Goal: Information Seeking & Learning: Learn about a topic

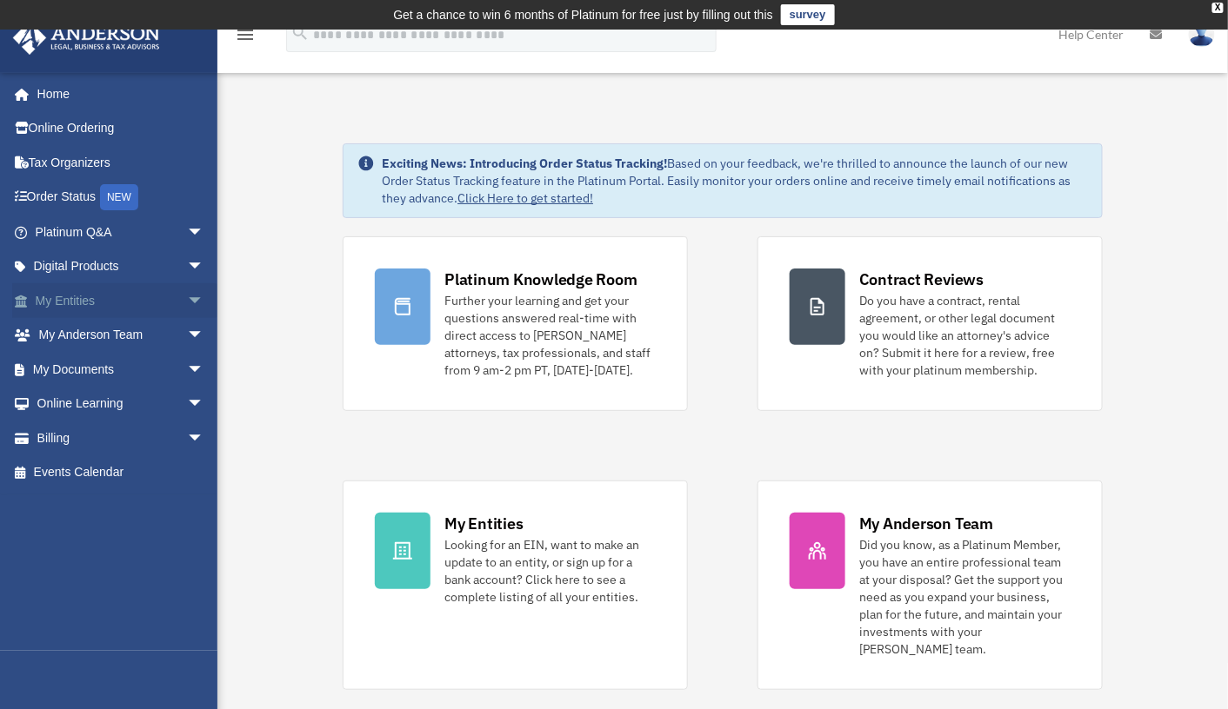
click at [187, 296] on span "arrow_drop_down" at bounding box center [204, 301] width 35 height 36
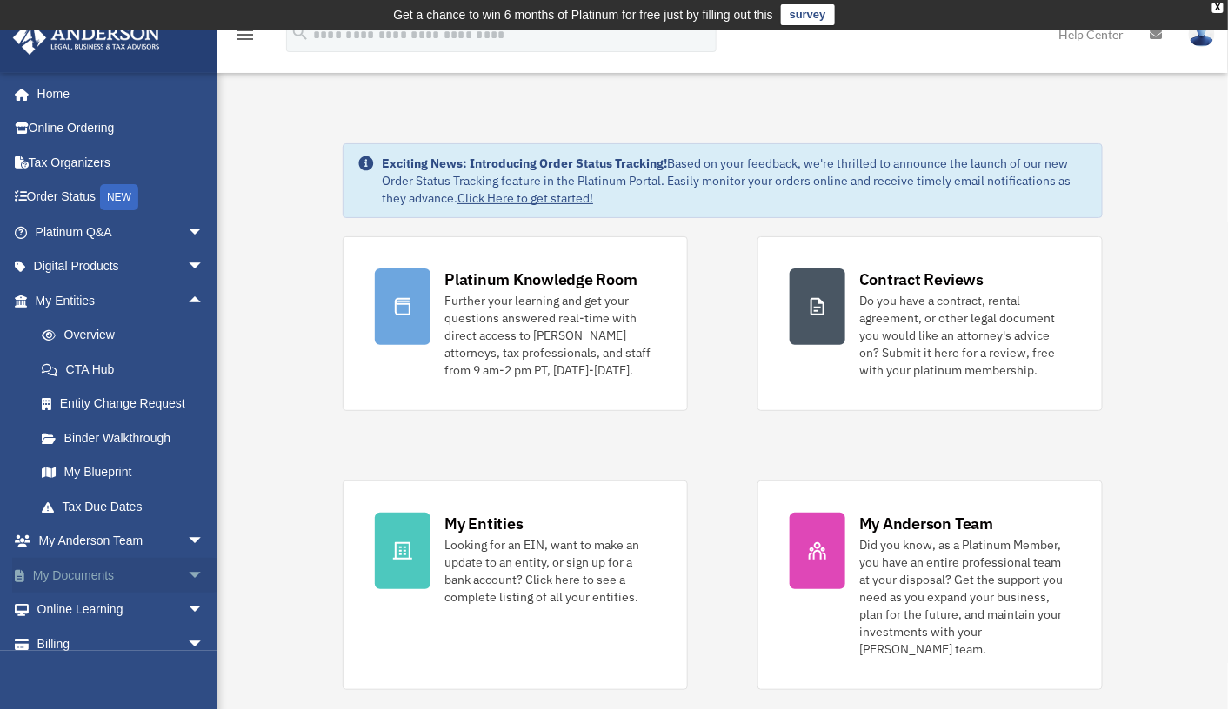
click at [187, 571] on span "arrow_drop_down" at bounding box center [204, 576] width 35 height 36
click at [75, 607] on link "Box" at bounding box center [127, 610] width 206 height 35
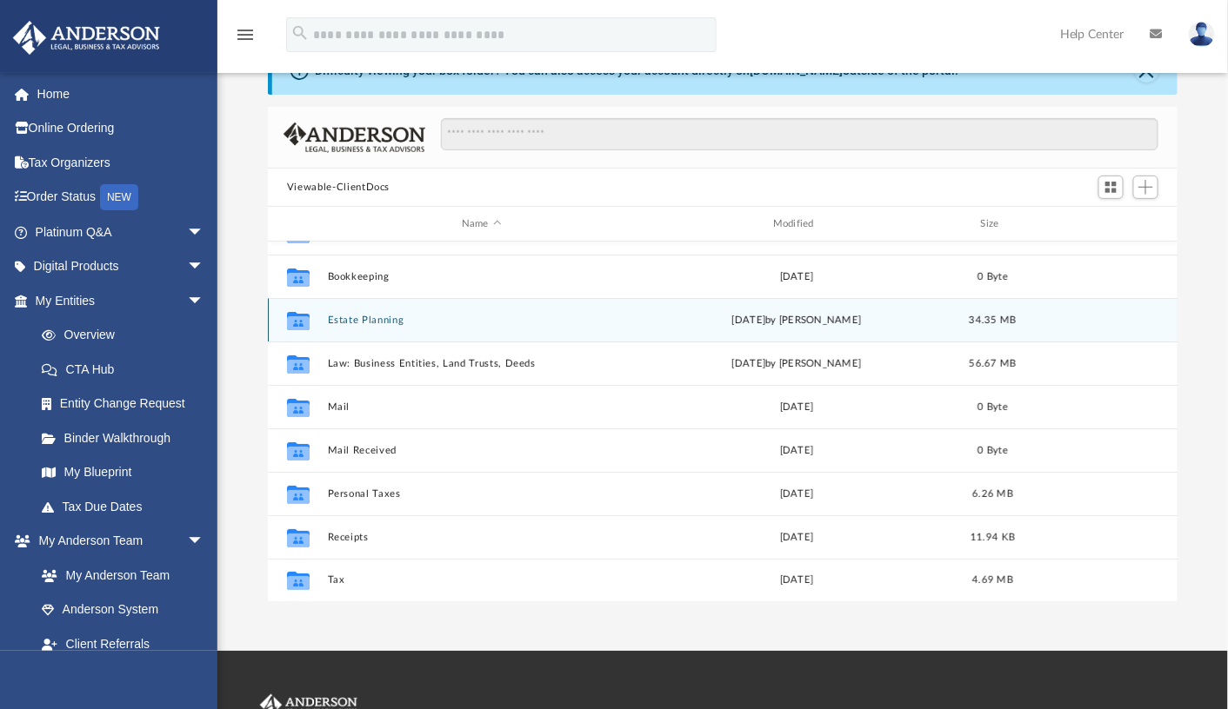
scroll to position [30, 0]
click at [378, 319] on div "Collaborated Folder 1-Structure [DATE] 1.34 MB Collaborated Folder Bookkeeping …" at bounding box center [722, 422] width 909 height 361
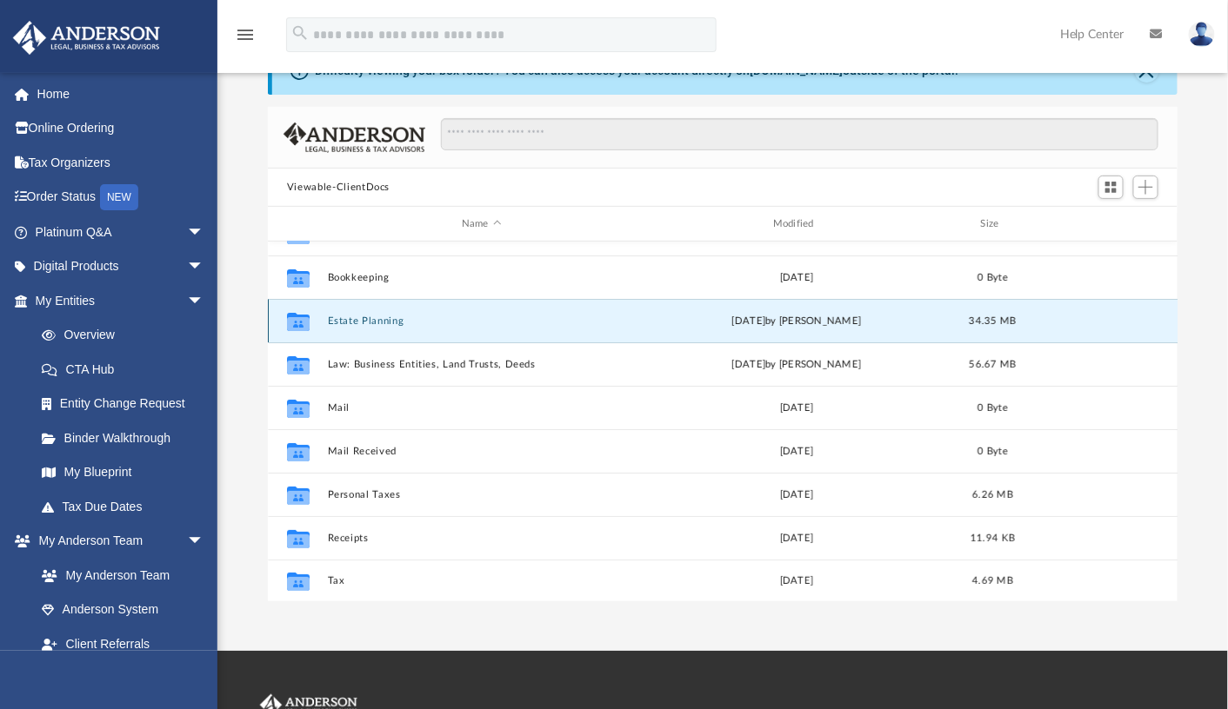
click at [386, 316] on button "Estate Planning" at bounding box center [482, 321] width 308 height 11
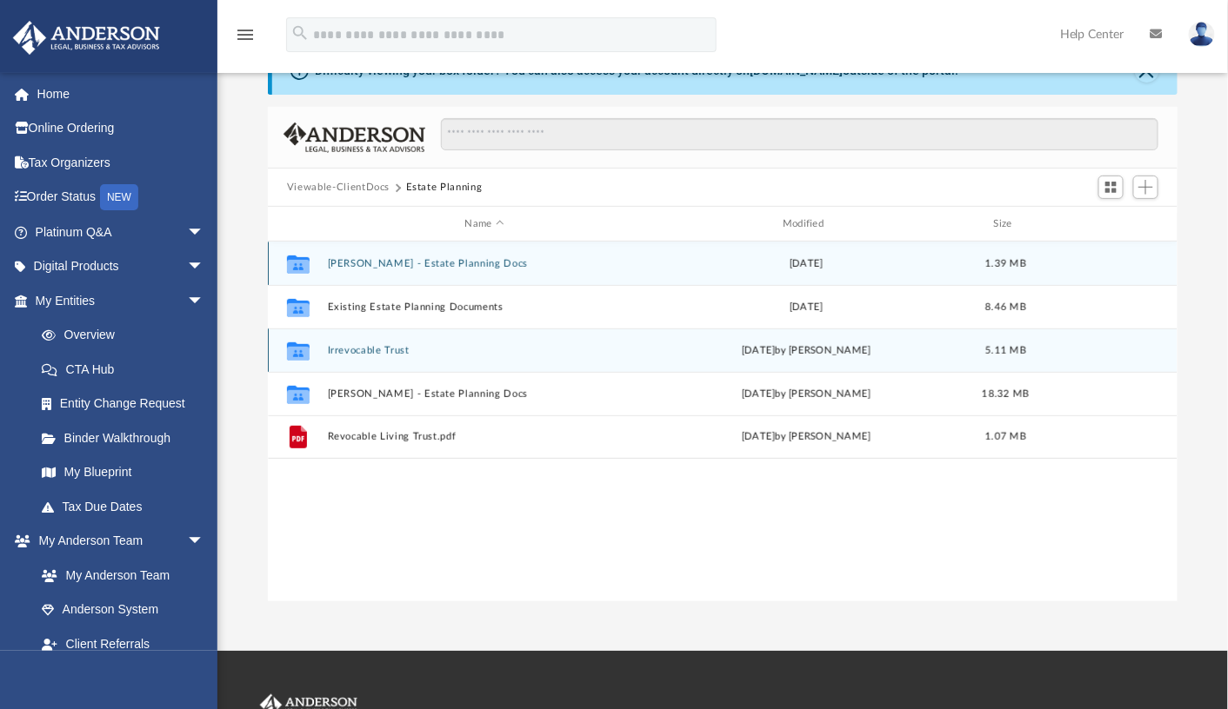
scroll to position [0, 0]
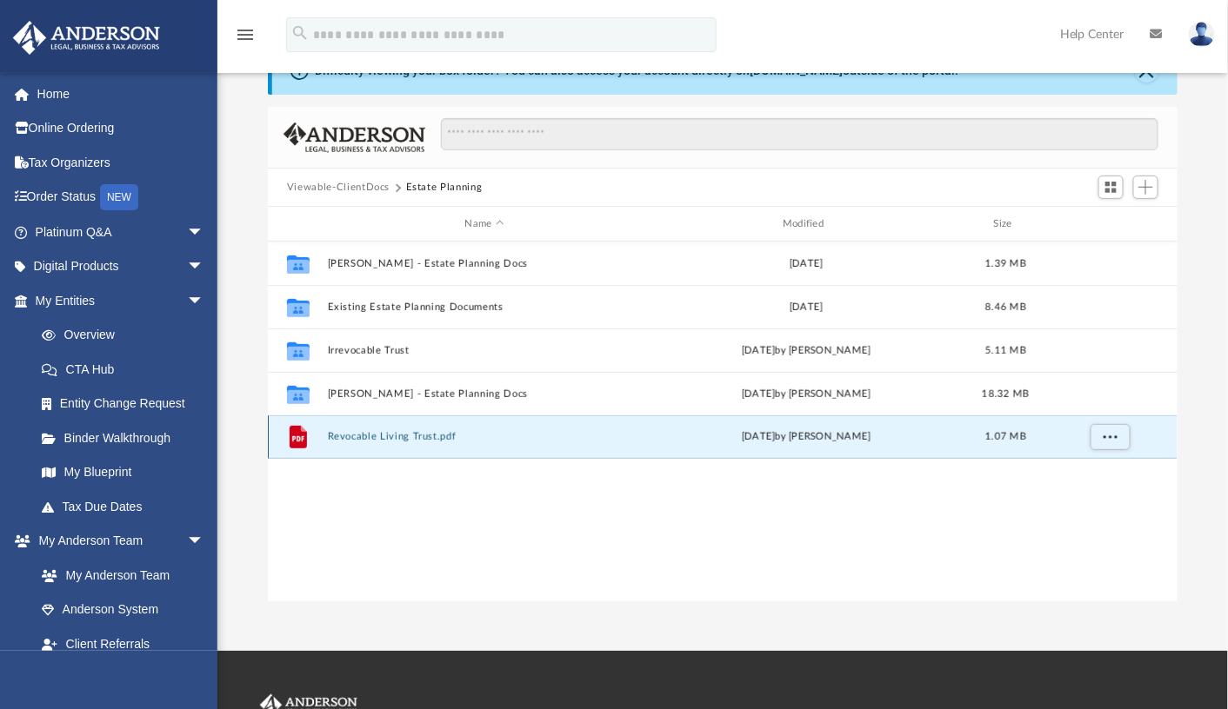
click at [400, 436] on button "Revocable Living Trust.pdf" at bounding box center [485, 436] width 314 height 11
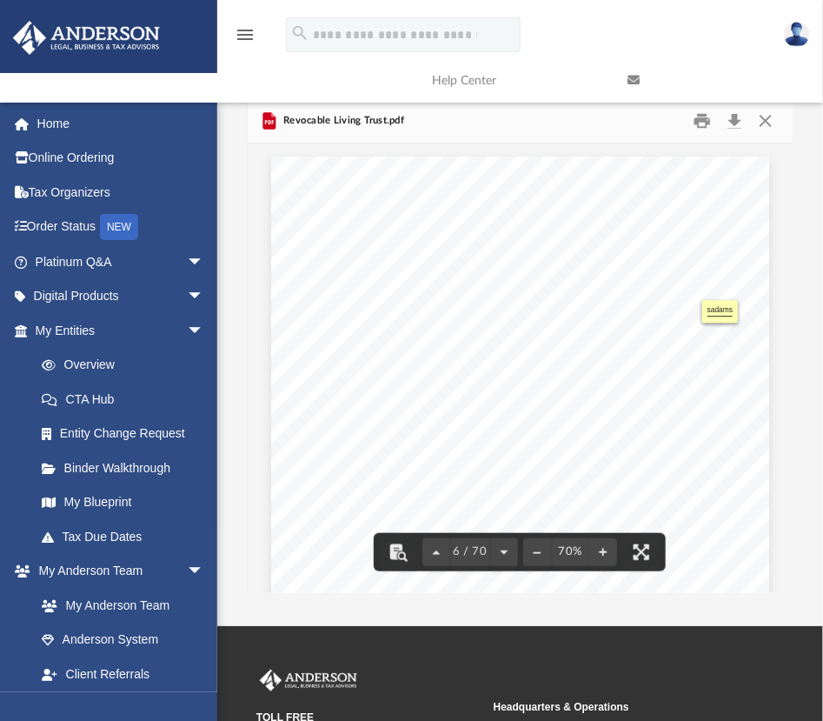
click at [542, 406] on section "Page 6" at bounding box center [519, 404] width 351 height 9
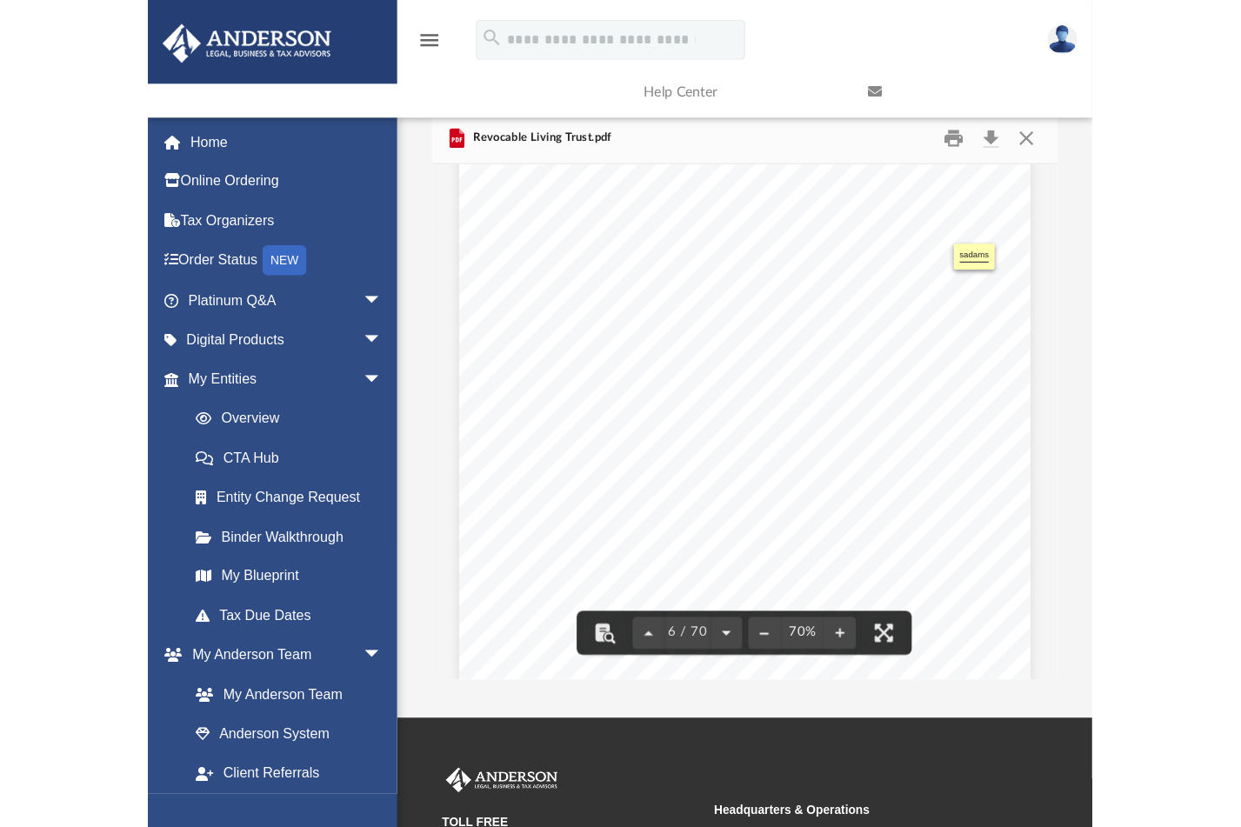
scroll to position [3528, 0]
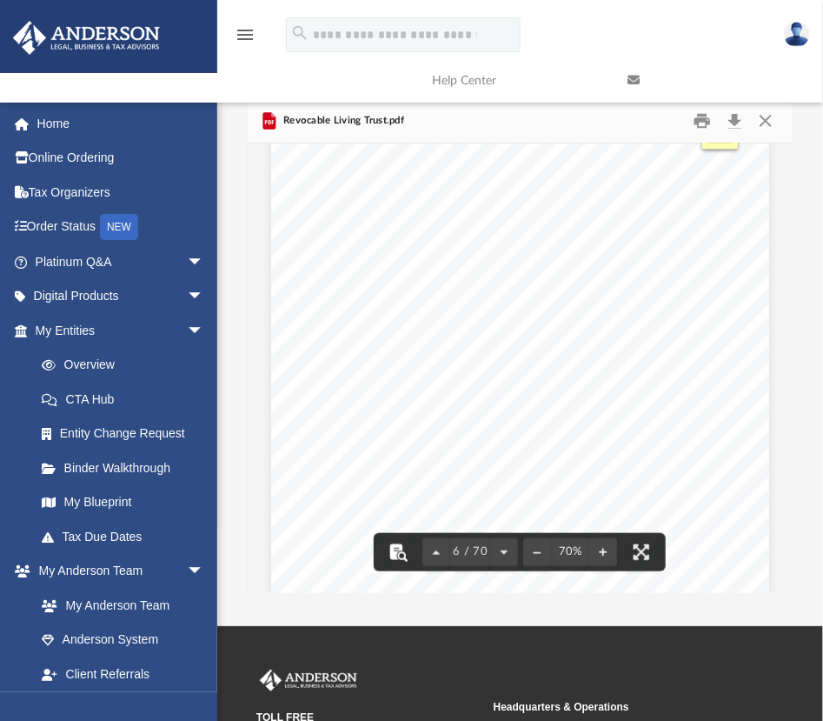
click at [403, 558] on button "File preview" at bounding box center [399, 552] width 38 height 38
click at [647, 549] on button "File preview" at bounding box center [642, 552] width 38 height 38
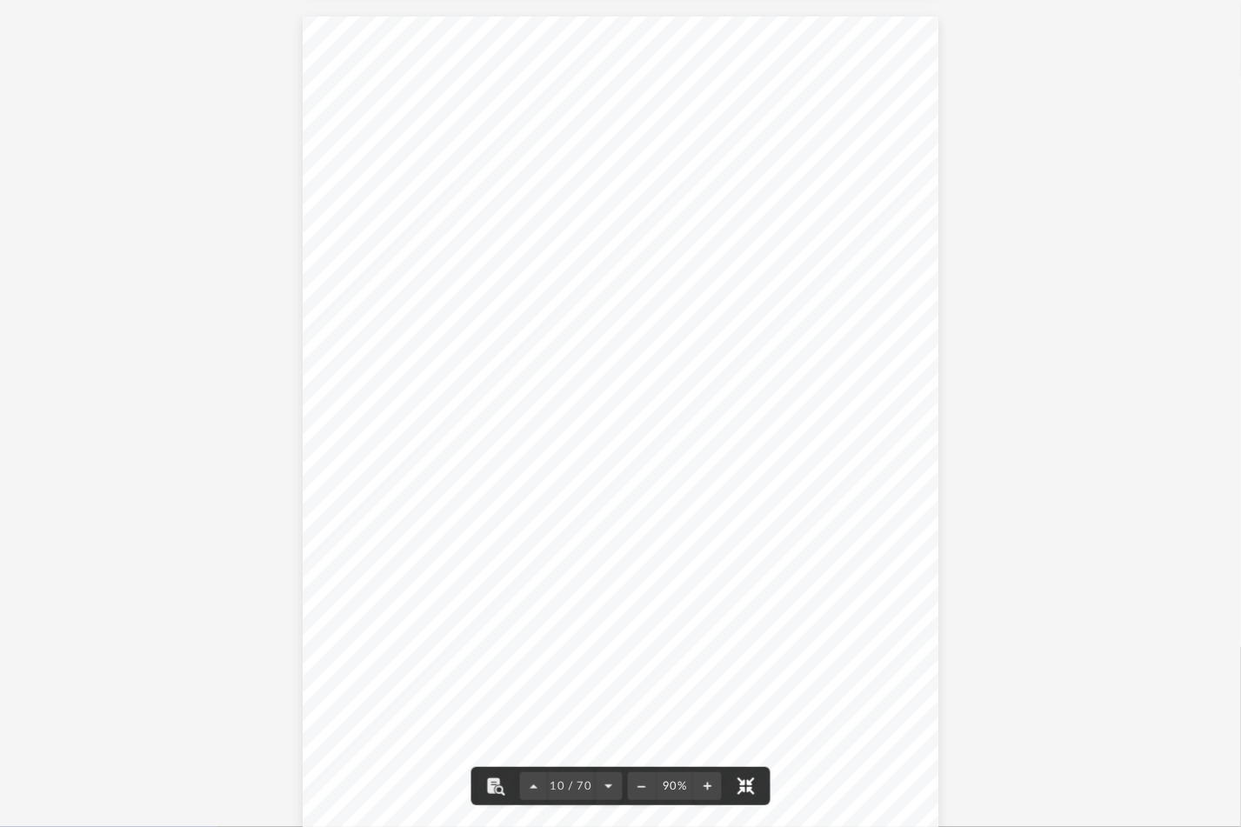
scroll to position [7720, 0]
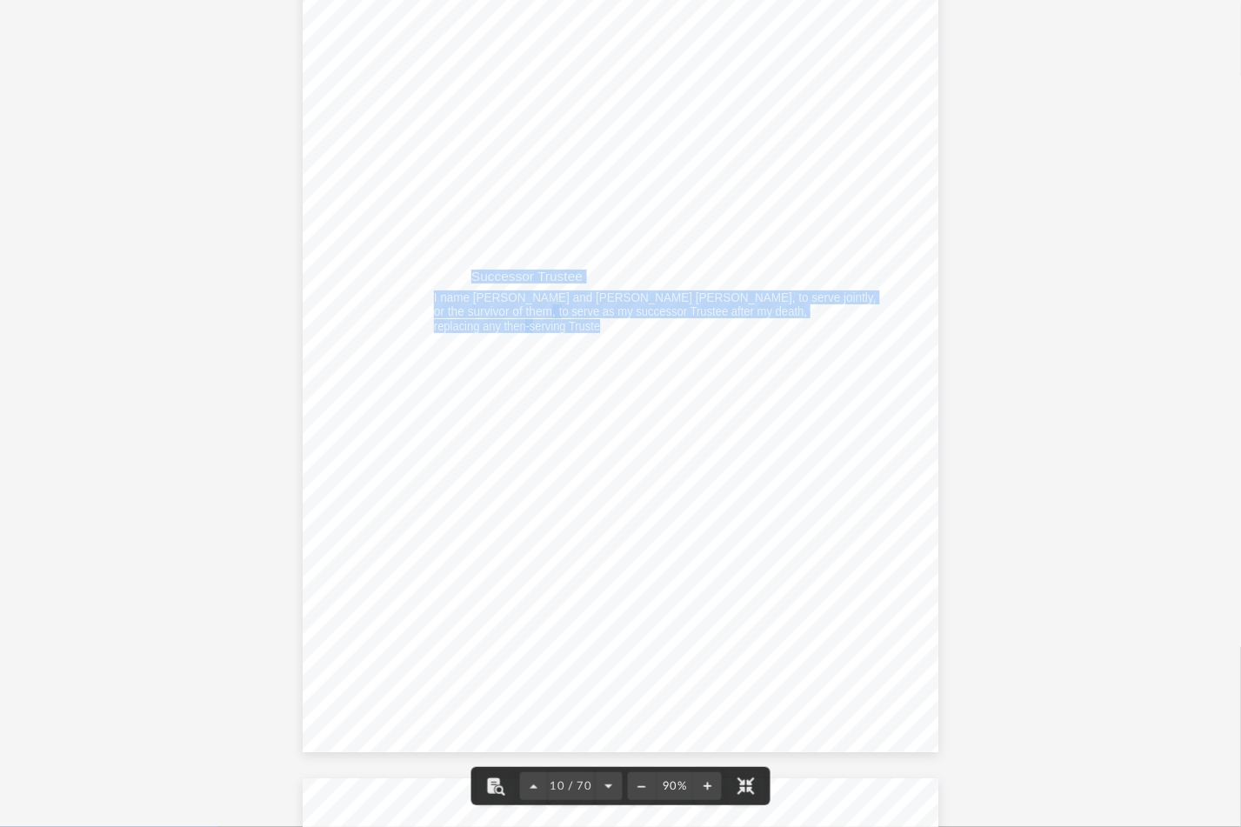
drag, startPoint x: 467, startPoint y: 275, endPoint x: 596, endPoint y: 325, distance: 139.0
click at [596, 325] on div "DRAFT [PERSON_NAME] Living Trust 5 (b) During My Incapacity During any time tha…" at bounding box center [621, 341] width 636 height 822
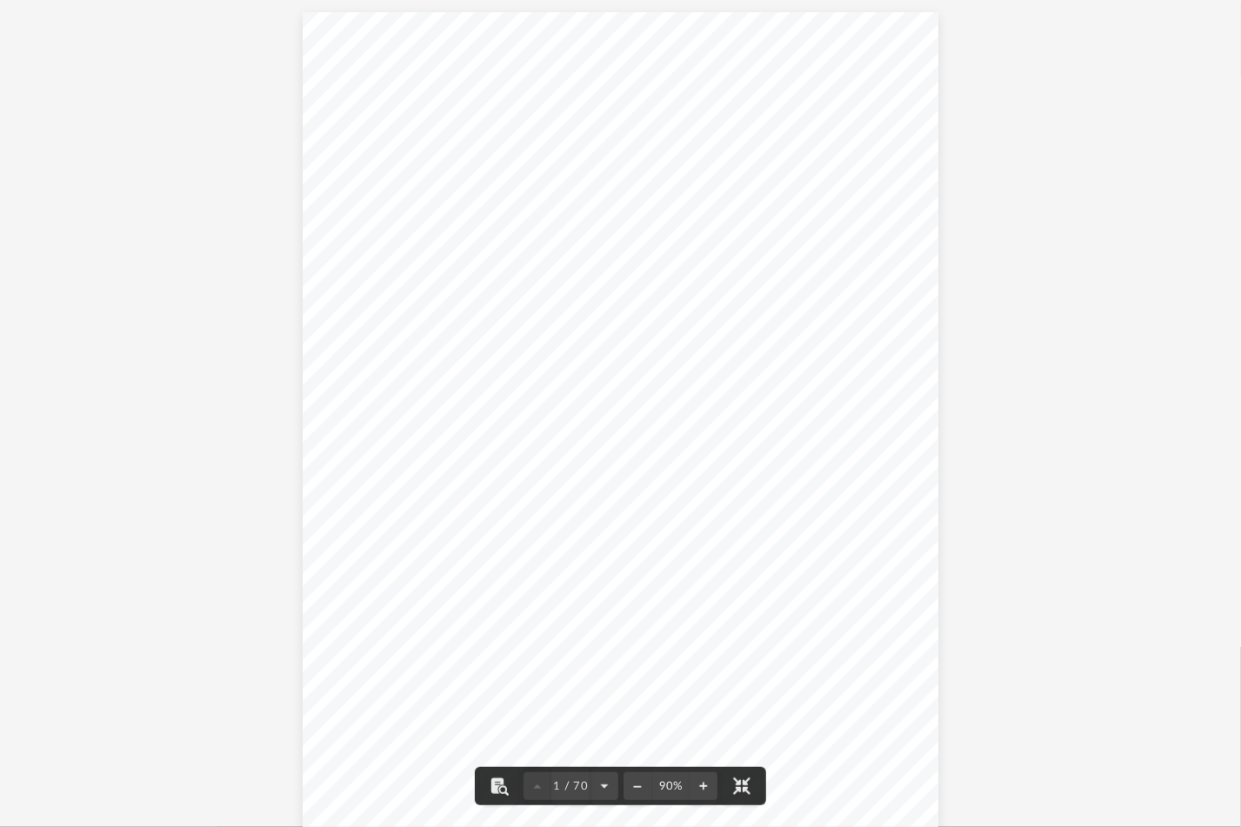
scroll to position [0, 0]
drag, startPoint x: 1168, startPoint y: 465, endPoint x: 1142, endPoint y: 416, distance: 56.0
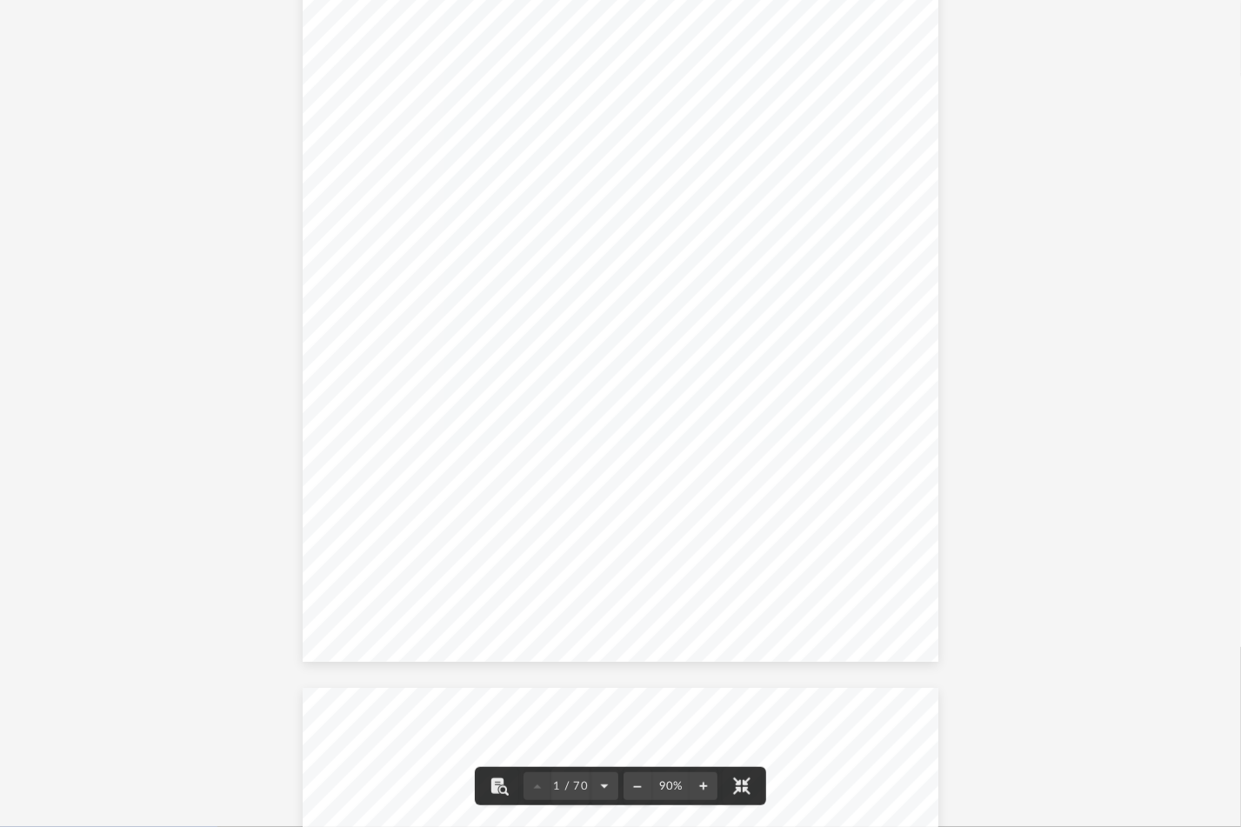
scroll to position [285, 0]
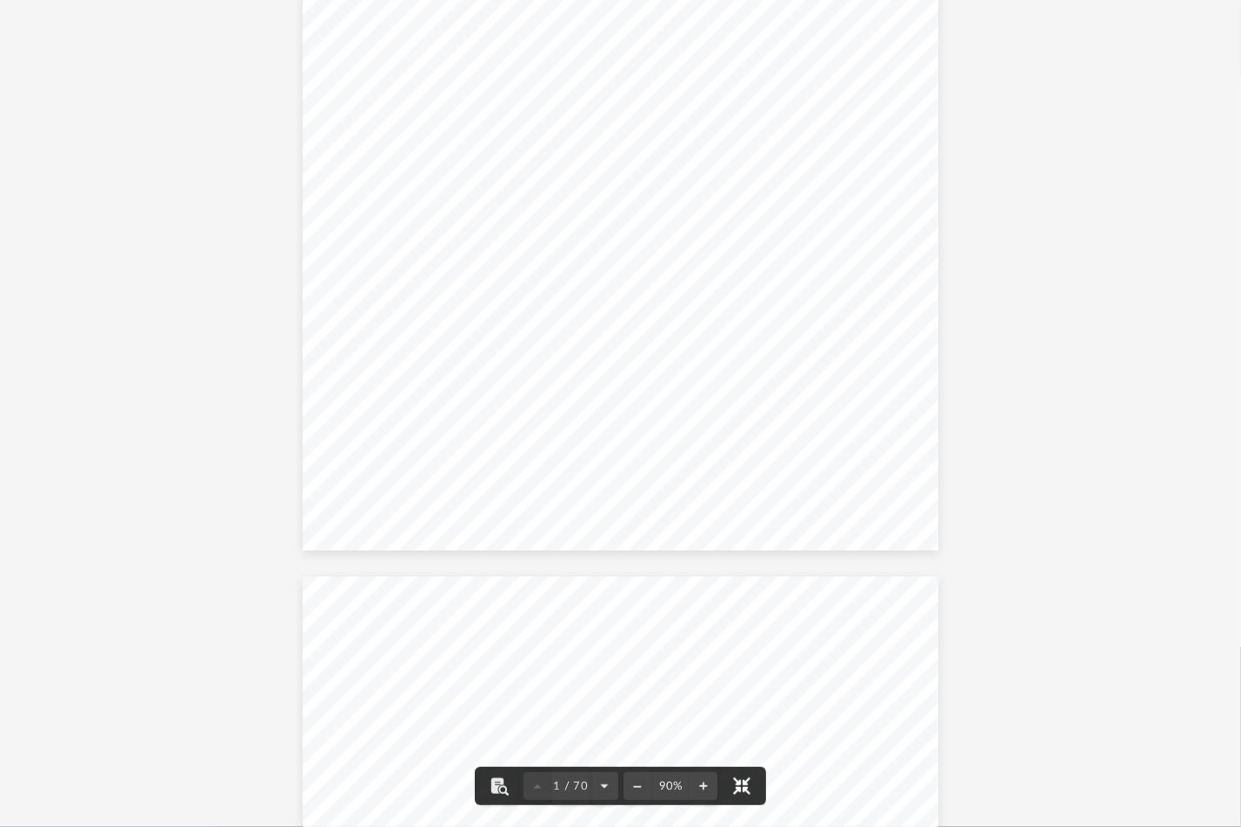
click at [742, 709] on button "File preview" at bounding box center [741, 786] width 38 height 38
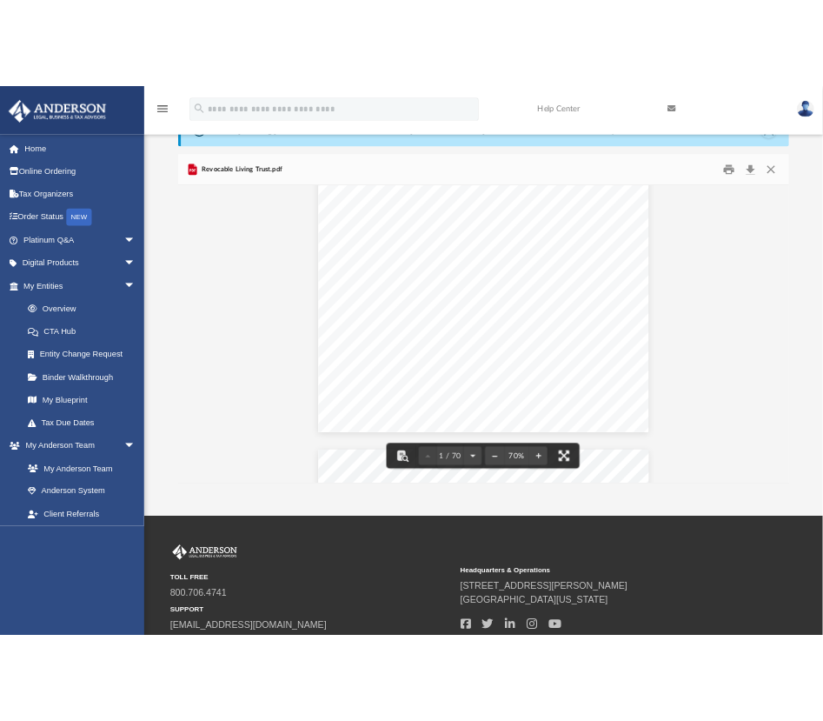
scroll to position [0, 0]
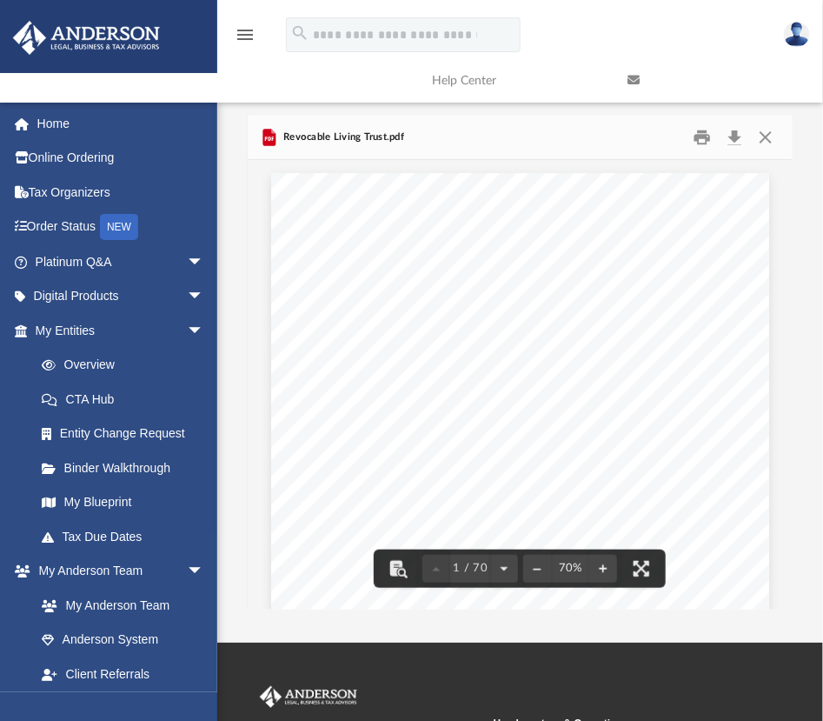
click at [467, 521] on span "DRAFT" at bounding box center [522, 497] width 374 height 374
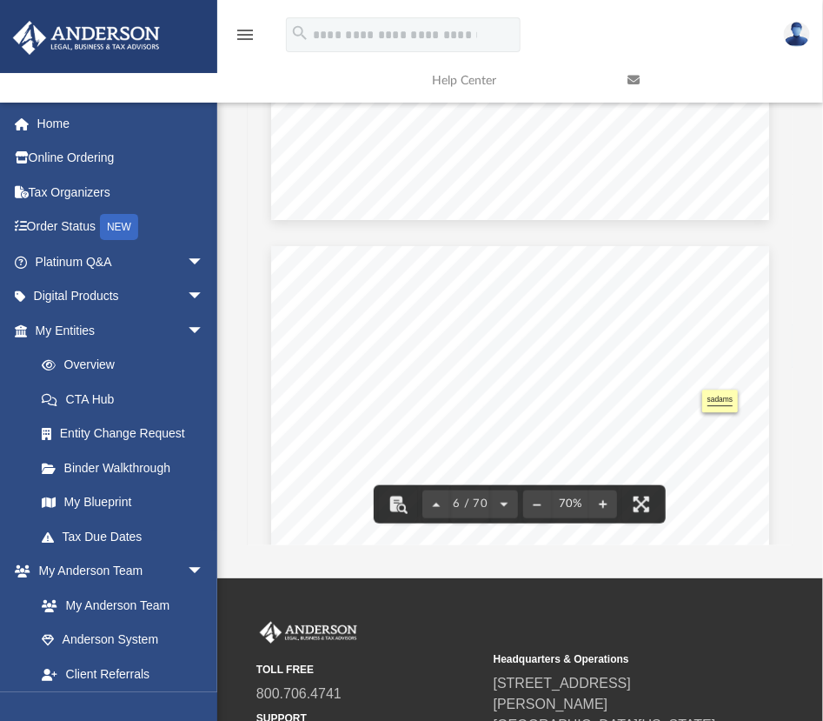
scroll to position [173, 0]
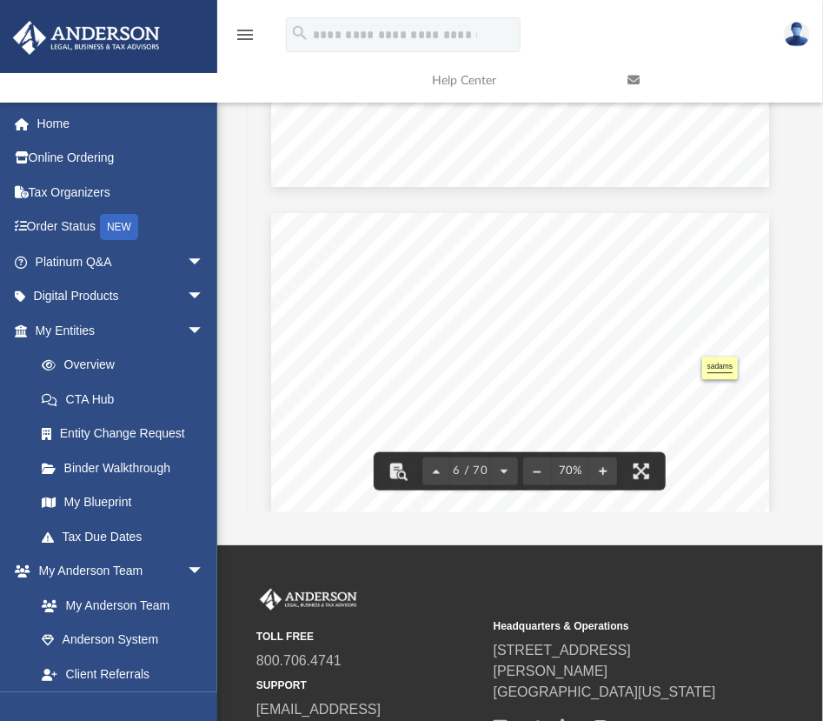
click at [739, 333] on div "DRAFT [PERSON_NAME] Living Trust 1 The [PERSON_NAME] Living Trust Article One E…" at bounding box center [520, 535] width 498 height 645
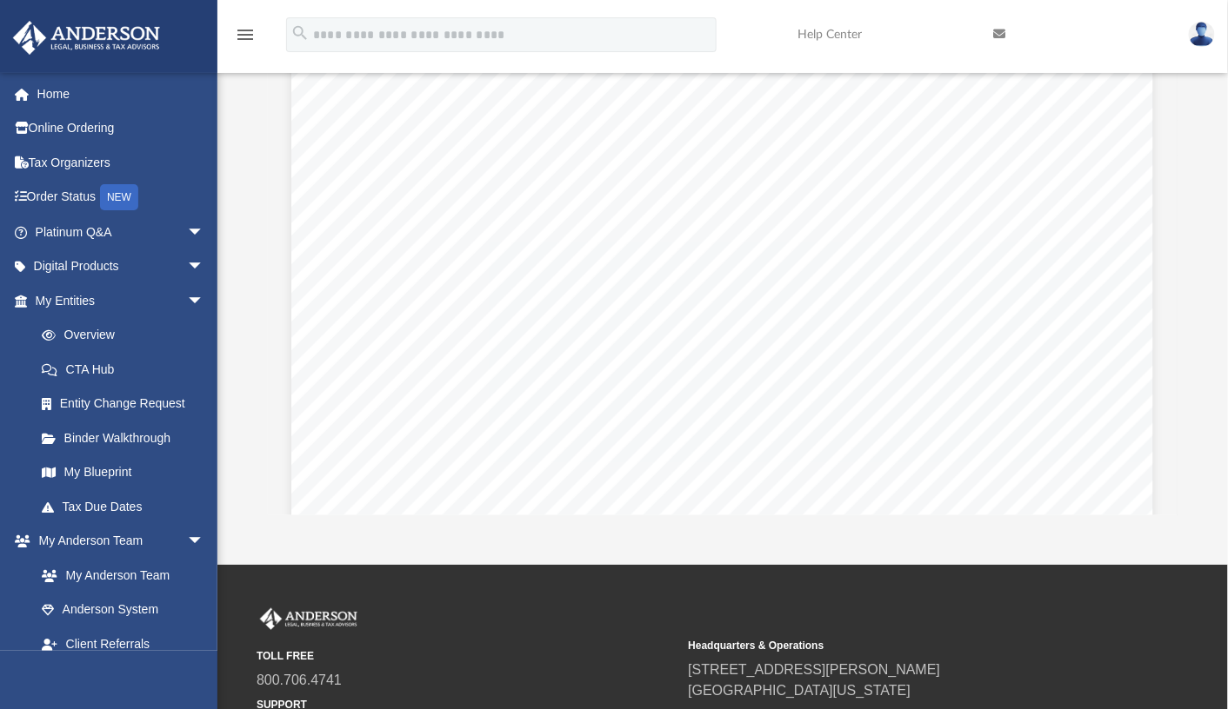
scroll to position [15302, 0]
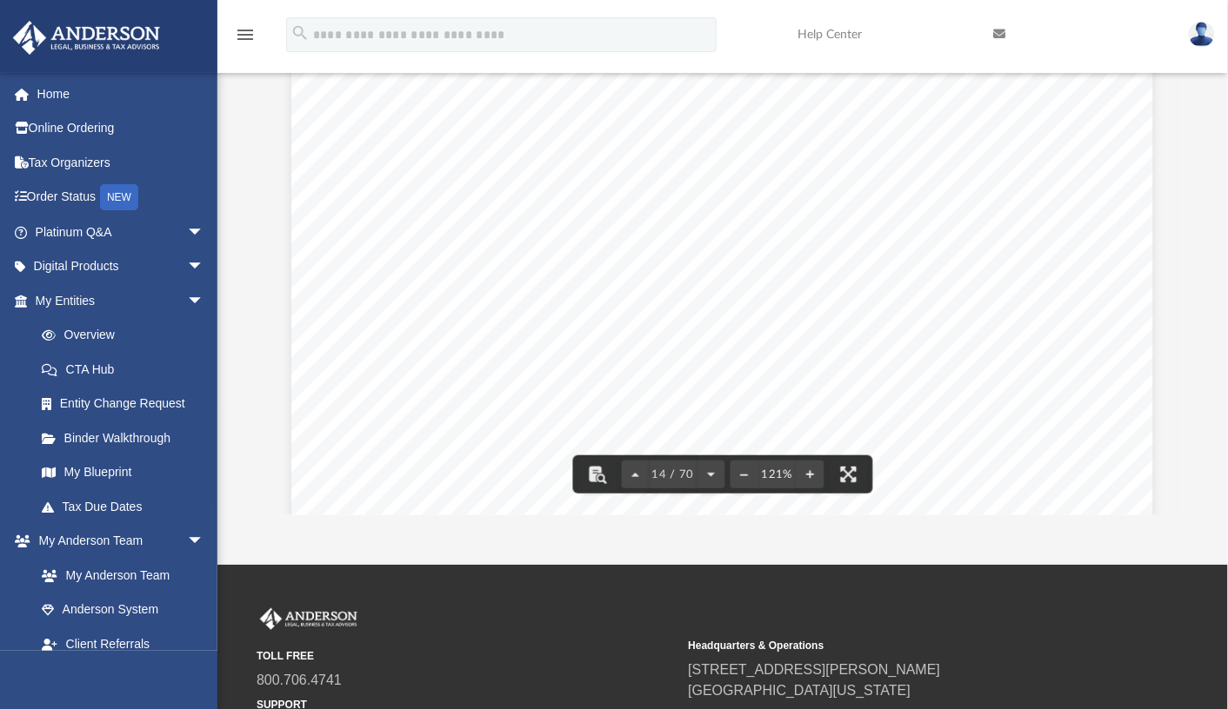
click at [989, 447] on div "DRAFT [PERSON_NAME] Living Trust 9 The examples included in this Subsection are…" at bounding box center [722, 169] width 862 height 1115
click at [989, 353] on span "The administrative trust will continue for a" at bounding box center [877, 353] width 297 height 17
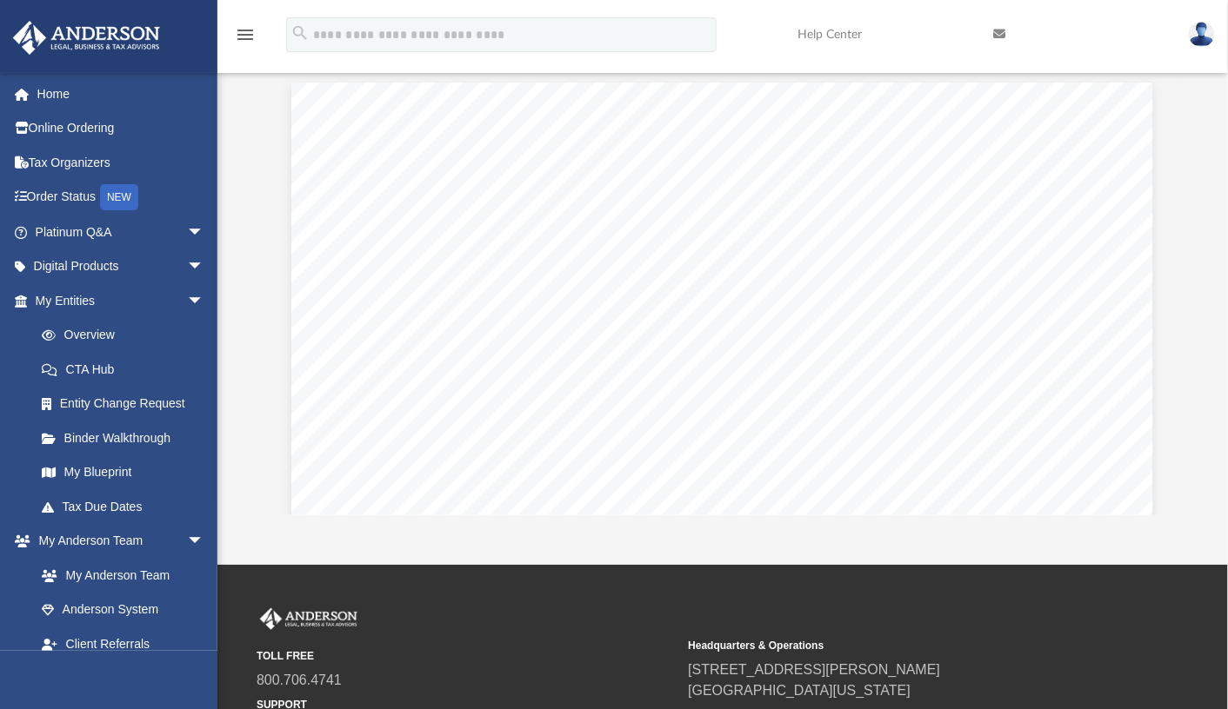
scroll to position [15997, 0]
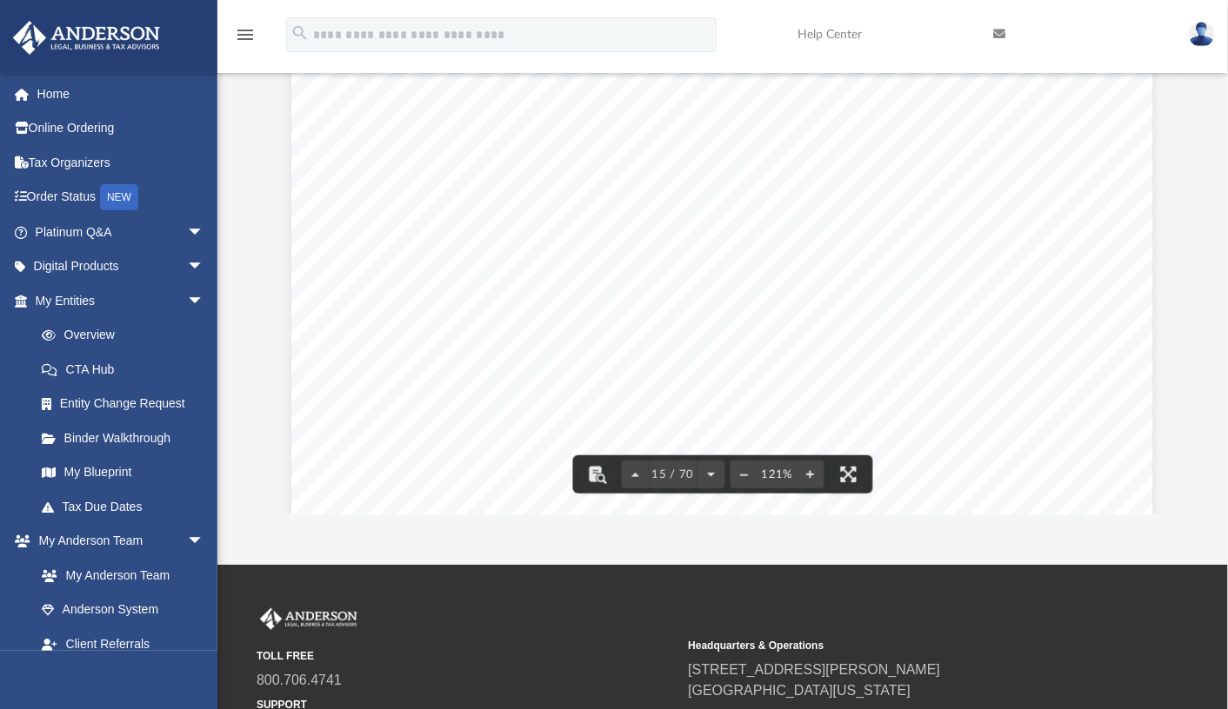
drag, startPoint x: 577, startPoint y: 531, endPoint x: 582, endPoint y: 544, distance: 13.7
click at [582, 544] on div "App [EMAIL_ADDRESS][DOMAIN_NAME] Sign Out [EMAIL_ADDRESS][DOMAIN_NAME] Home Onl…" at bounding box center [614, 211] width 1228 height 709
click at [647, 572] on div "TOLL FREE 800.706.4741 SUPPORT [EMAIL_ADDRESS][DOMAIN_NAME] Headquarters & Oper…" at bounding box center [614, 690] width 1228 height 250
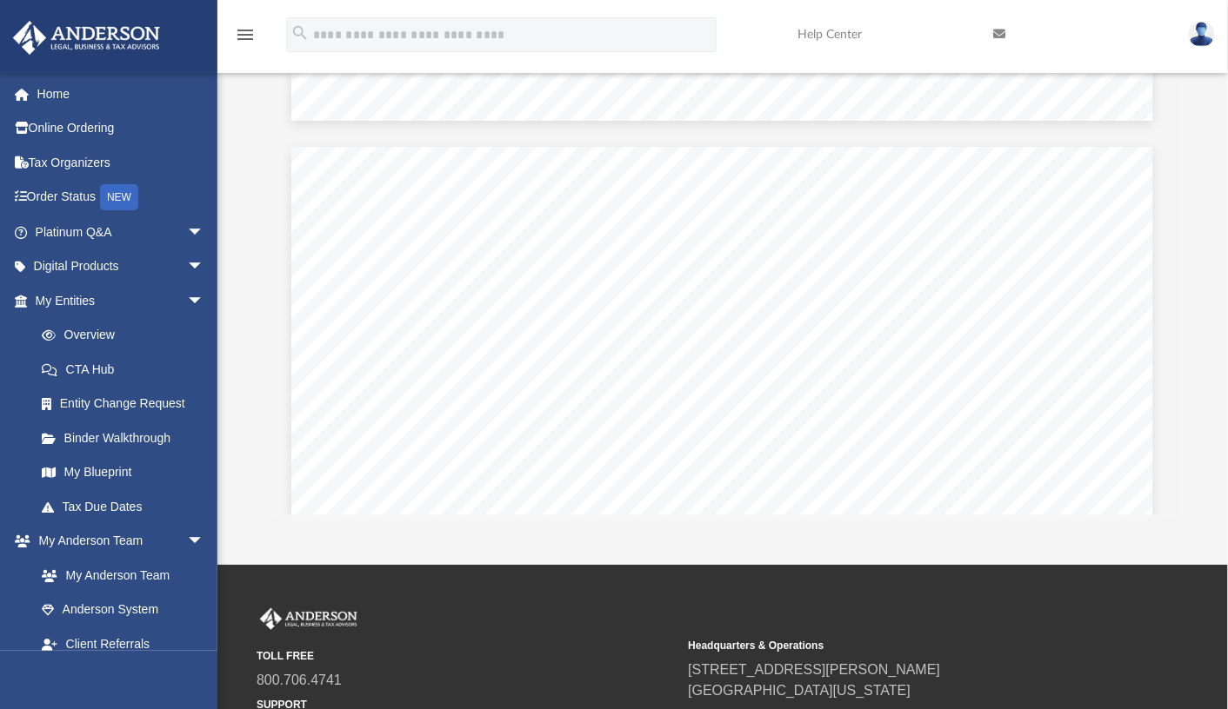
scroll to position [23909, 0]
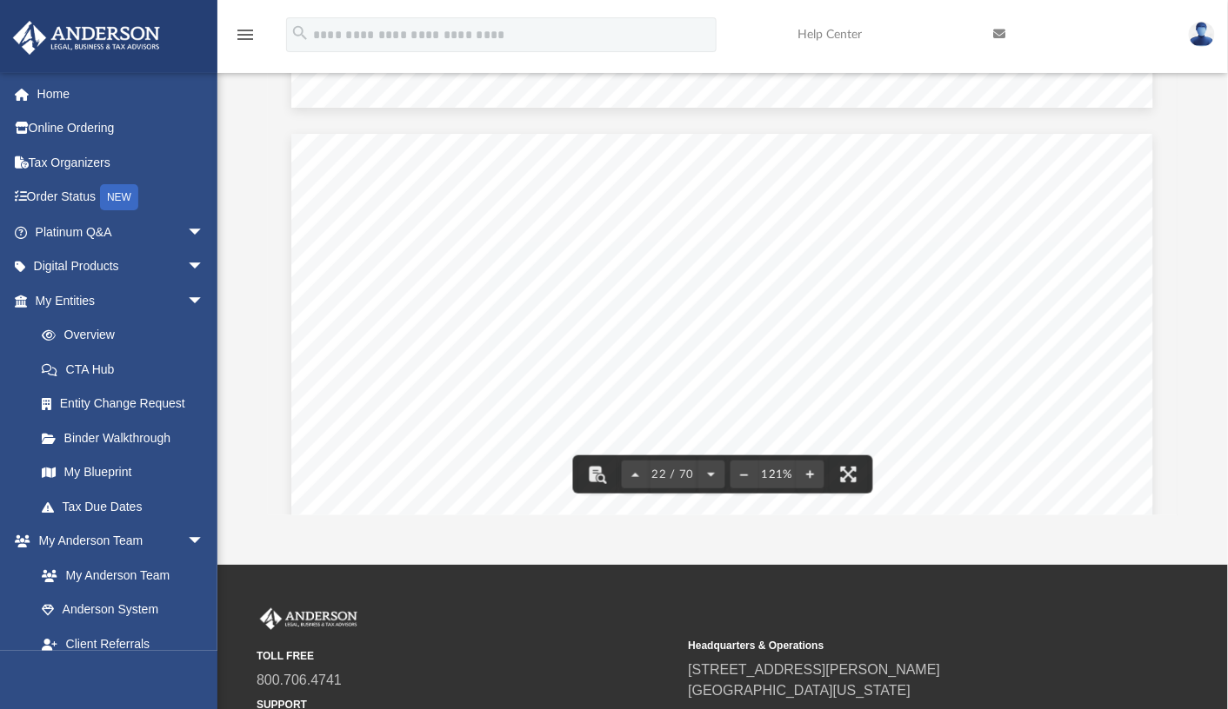
click at [942, 429] on span "DRAFT" at bounding box center [726, 694] width 647 height 647
click at [995, 441] on section "Page 22" at bounding box center [722, 447] width 609 height 16
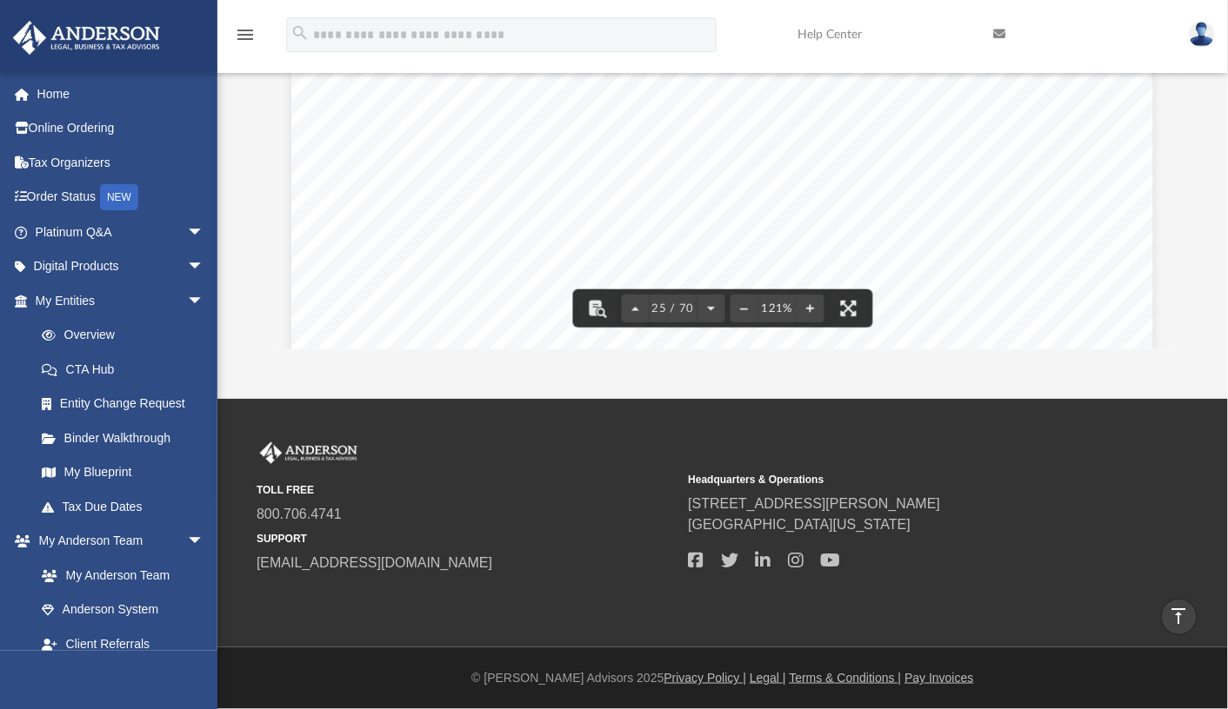
scroll to position [27613, 0]
click at [1100, 230] on div "DRAFT [PERSON_NAME] Living Trust 20 (ii) [PERSON_NAME] [PERSON_NAME], or [PERSO…" at bounding box center [722, 244] width 862 height 1115
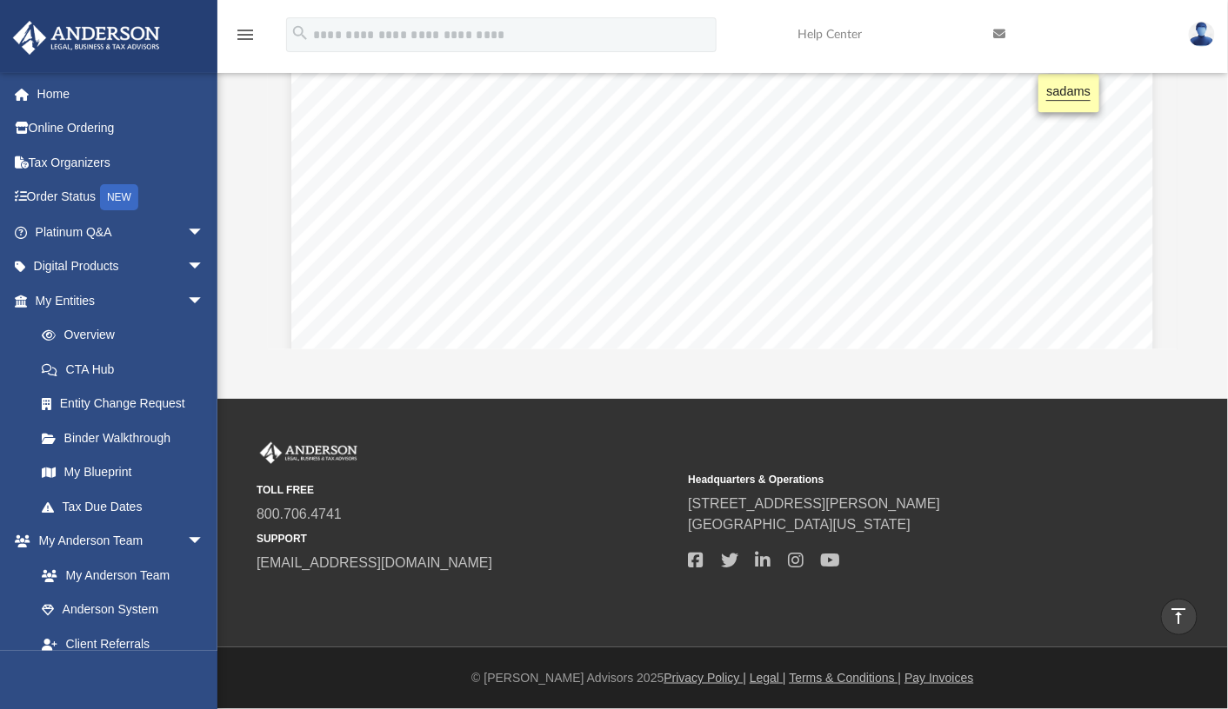
drag, startPoint x: 894, startPoint y: 103, endPoint x: 518, endPoint y: 167, distance: 381.1
click at [518, 167] on div "DRAFT [PERSON_NAME] Living Trust 22 Section 7.03 Maintenance cost for Berwick M…" at bounding box center [722, 527] width 862 height 1115
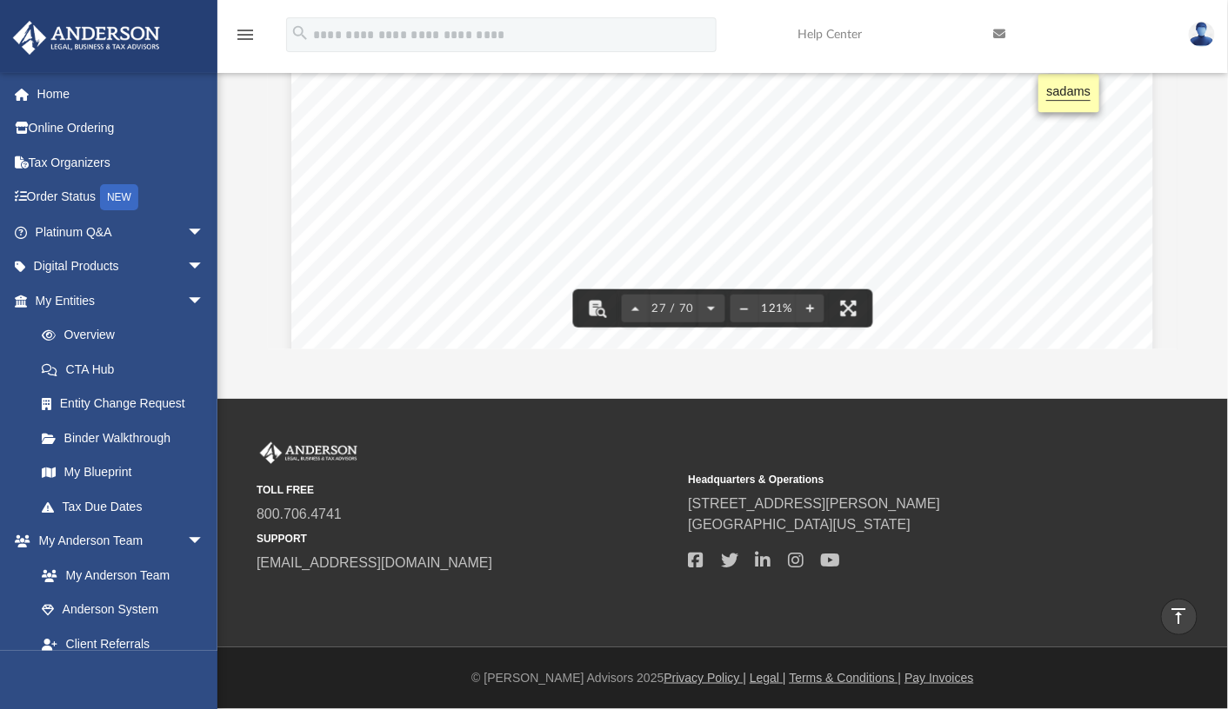
drag, startPoint x: 414, startPoint y: 106, endPoint x: 919, endPoint y: 110, distance: 505.1
click at [919, 110] on section "Page 27" at bounding box center [722, 111] width 608 height 16
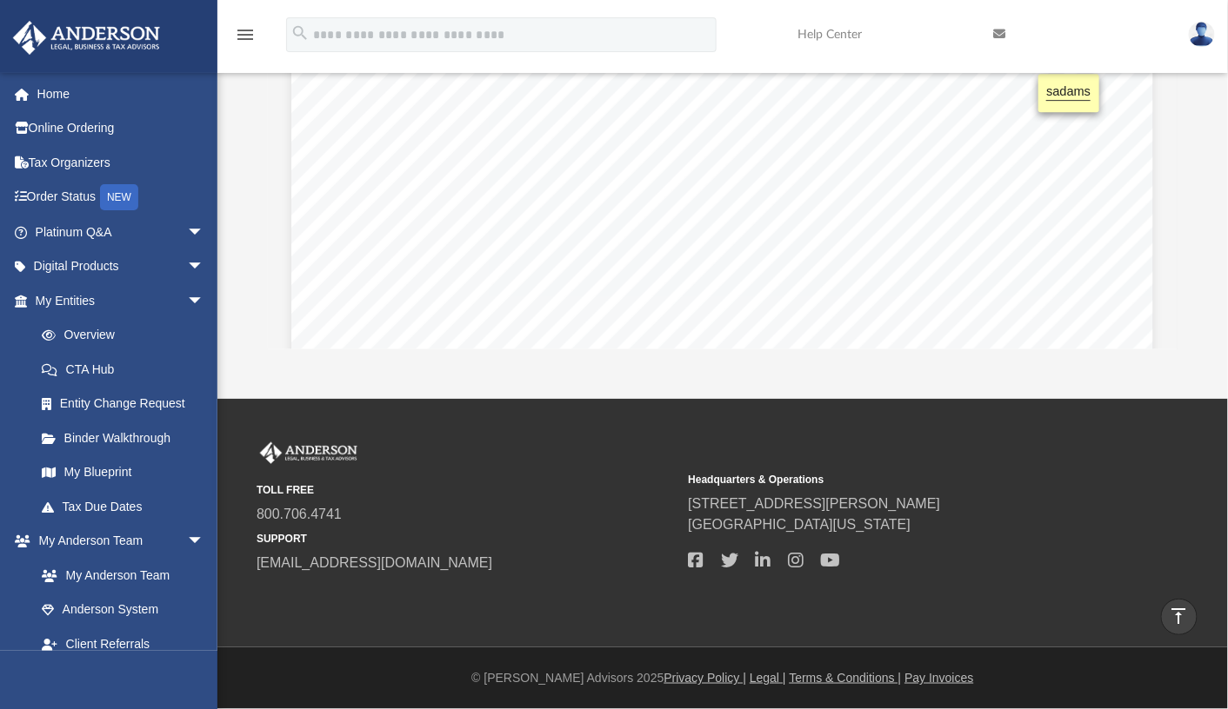
drag, startPoint x: 1068, startPoint y: 93, endPoint x: 1002, endPoint y: 88, distance: 65.4
click at [1002, 88] on div "DRAFT [PERSON_NAME] Living Trust 22 Section 7.03 Maintenance cost for Berwick M…" at bounding box center [722, 527] width 862 height 1115
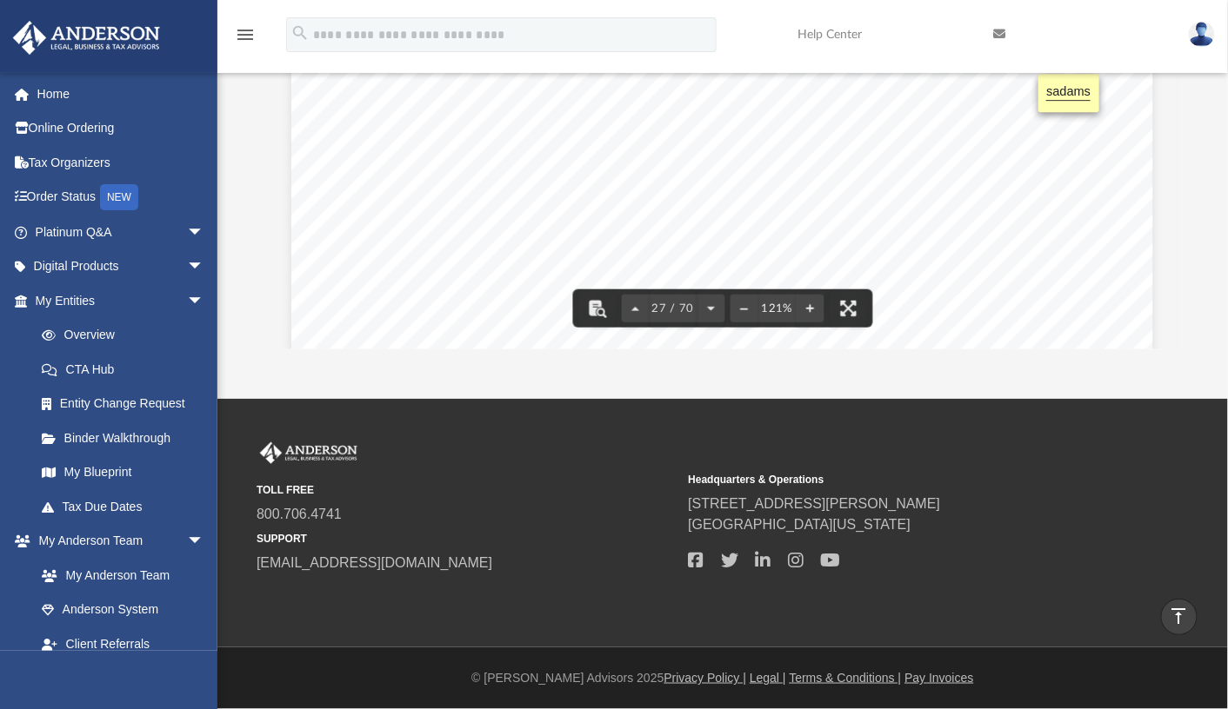
drag, startPoint x: 822, startPoint y: 130, endPoint x: 439, endPoint y: 102, distance: 383.6
click at [439, 102] on div "DRAFT [PERSON_NAME] Living Trust 22 Section 7.03 Maintenance cost for Berwick M…" at bounding box center [722, 527] width 862 height 1141
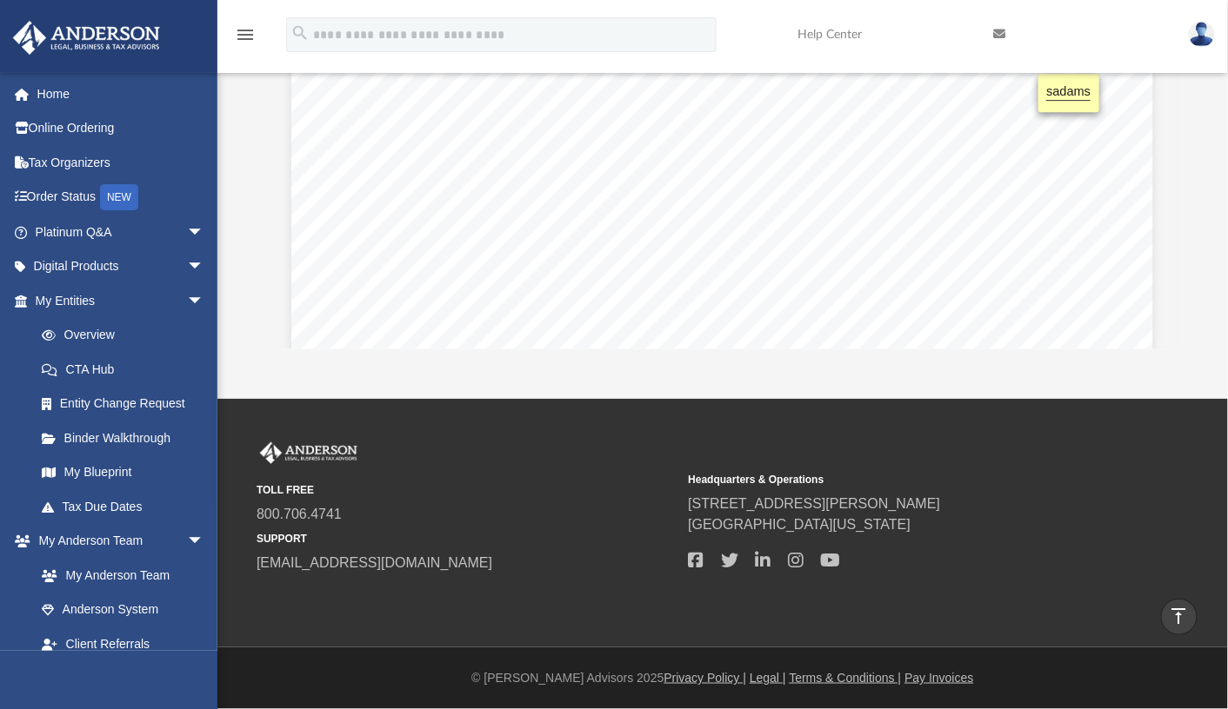
drag, startPoint x: 439, startPoint y: 102, endPoint x: 929, endPoint y: 176, distance: 496.0
click at [929, 176] on div "DRAFT [PERSON_NAME] Living Trust 22 Section 7.03 Maintenance cost for Berwick M…" at bounding box center [722, 527] width 862 height 1115
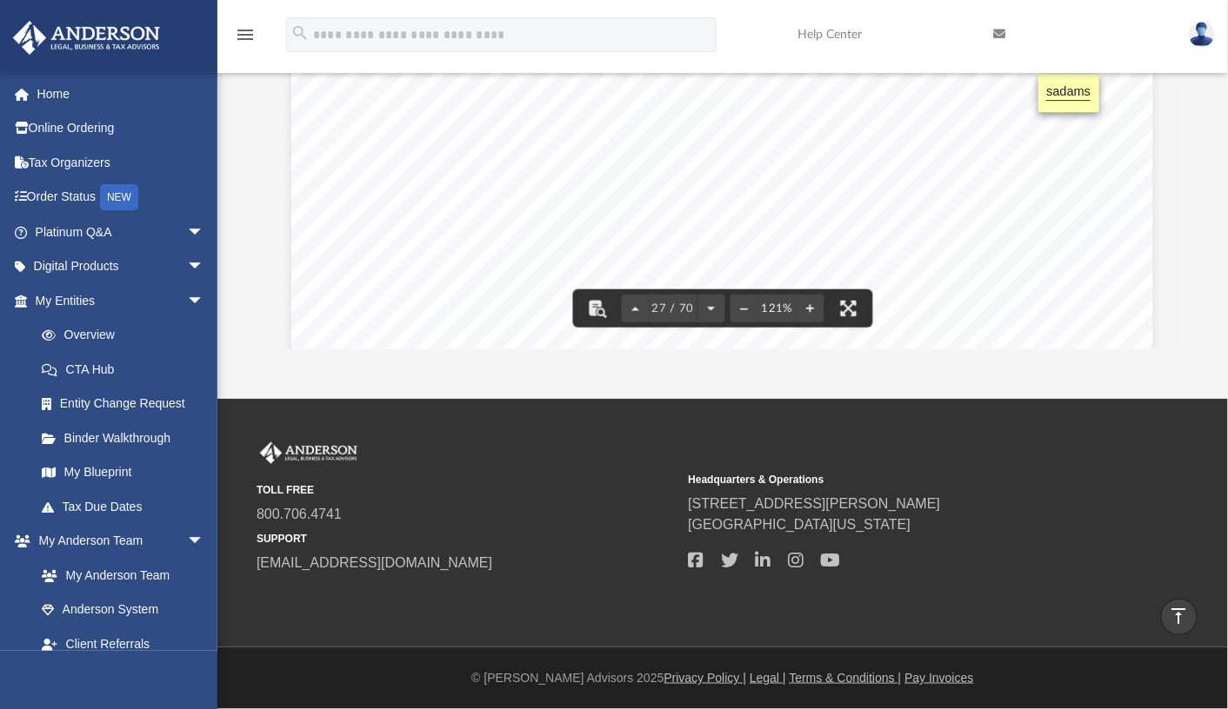
click at [814, 125] on div "DRAFT [PERSON_NAME] Living Trust 22 Section 7.03 Maintenance cost for Berwick M…" at bounding box center [722, 527] width 862 height 1115
drag, startPoint x: 787, startPoint y: 131, endPoint x: 748, endPoint y: 155, distance: 45.6
click at [748, 155] on div "DRAFT [PERSON_NAME] Living Trust 22 Section 7.03 Maintenance cost for Berwick M…" at bounding box center [722, 527] width 862 height 1115
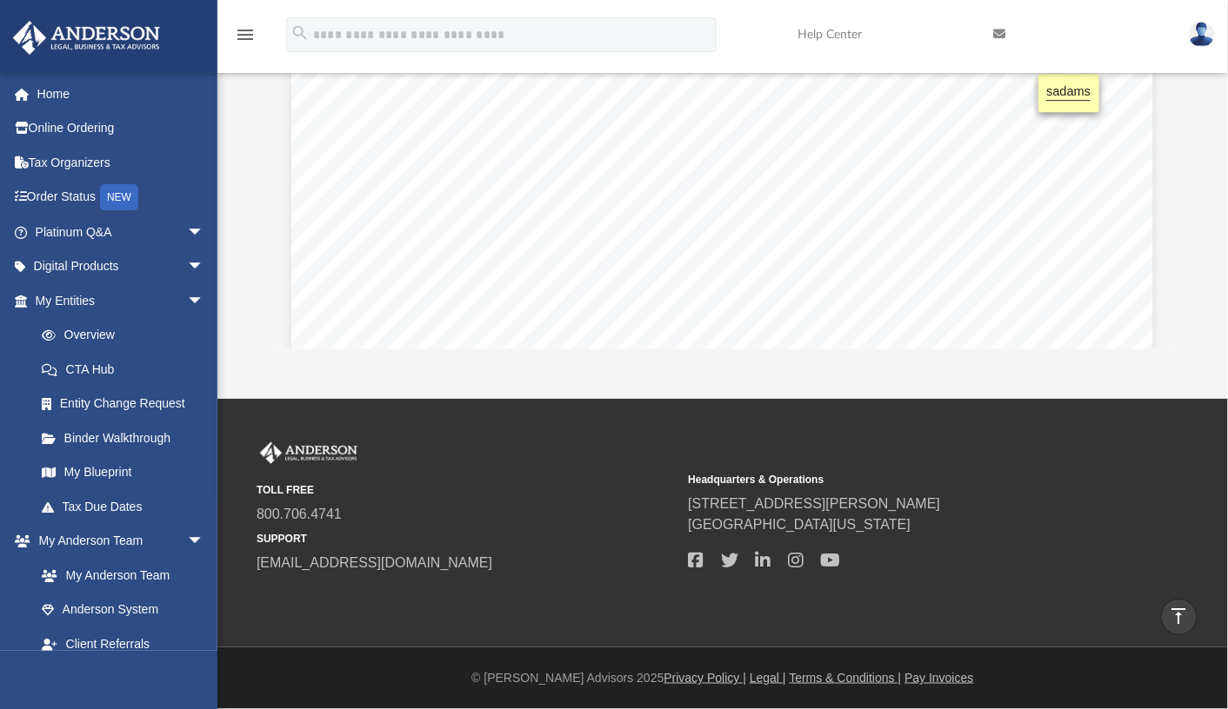
drag, startPoint x: 678, startPoint y: 131, endPoint x: 659, endPoint y: 141, distance: 21.4
click at [659, 141] on div "DRAFT [PERSON_NAME] Living Trust 22 Section 7.03 Maintenance cost for Berwick M…" at bounding box center [722, 527] width 862 height 1115
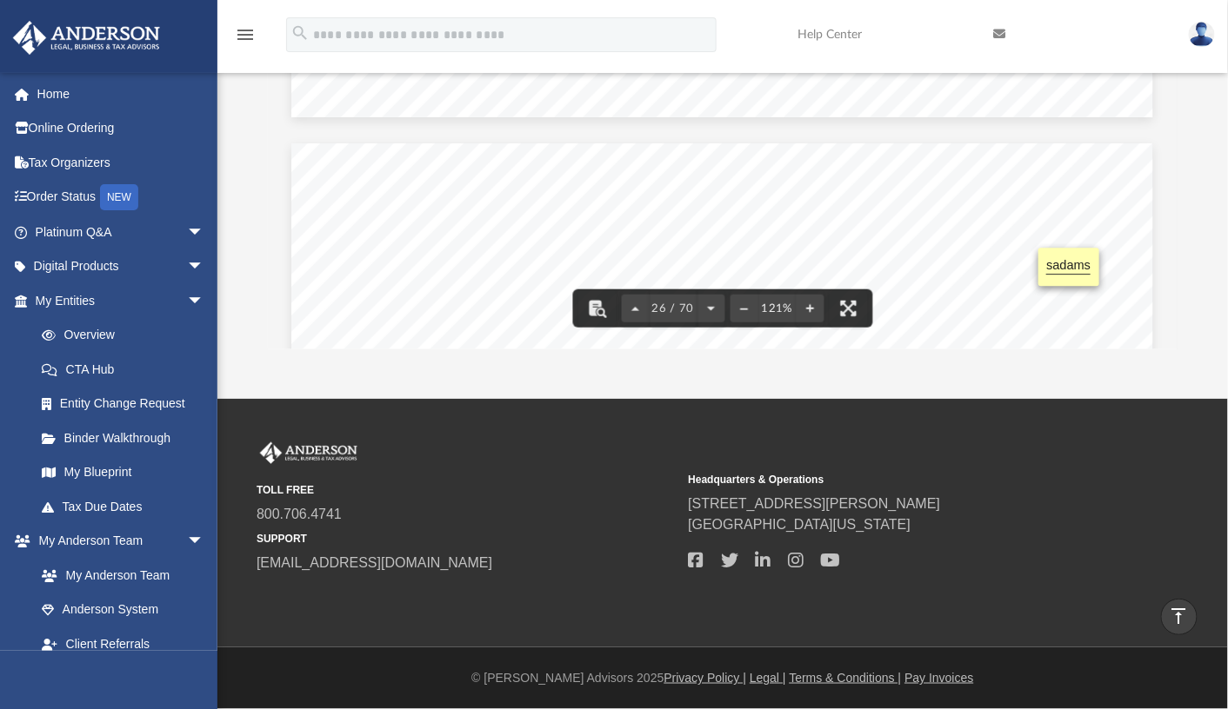
scroll to position [29525, 0]
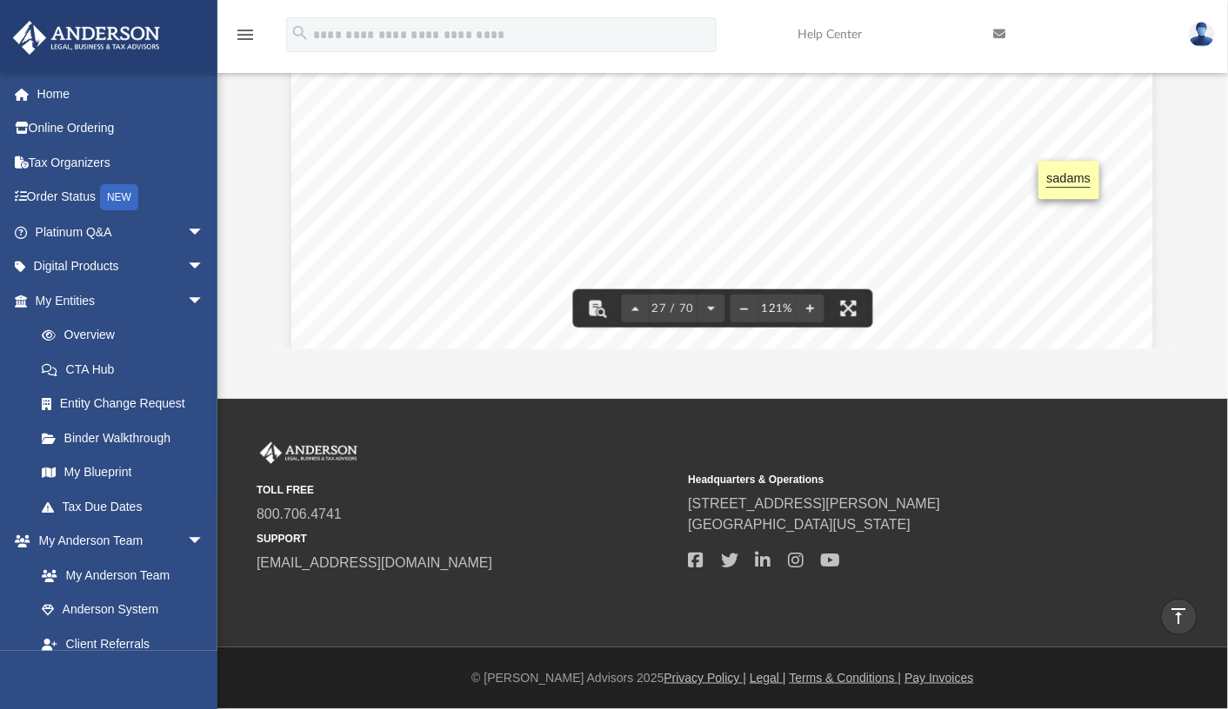
click at [762, 197] on section "Page 27" at bounding box center [722, 198] width 608 height 16
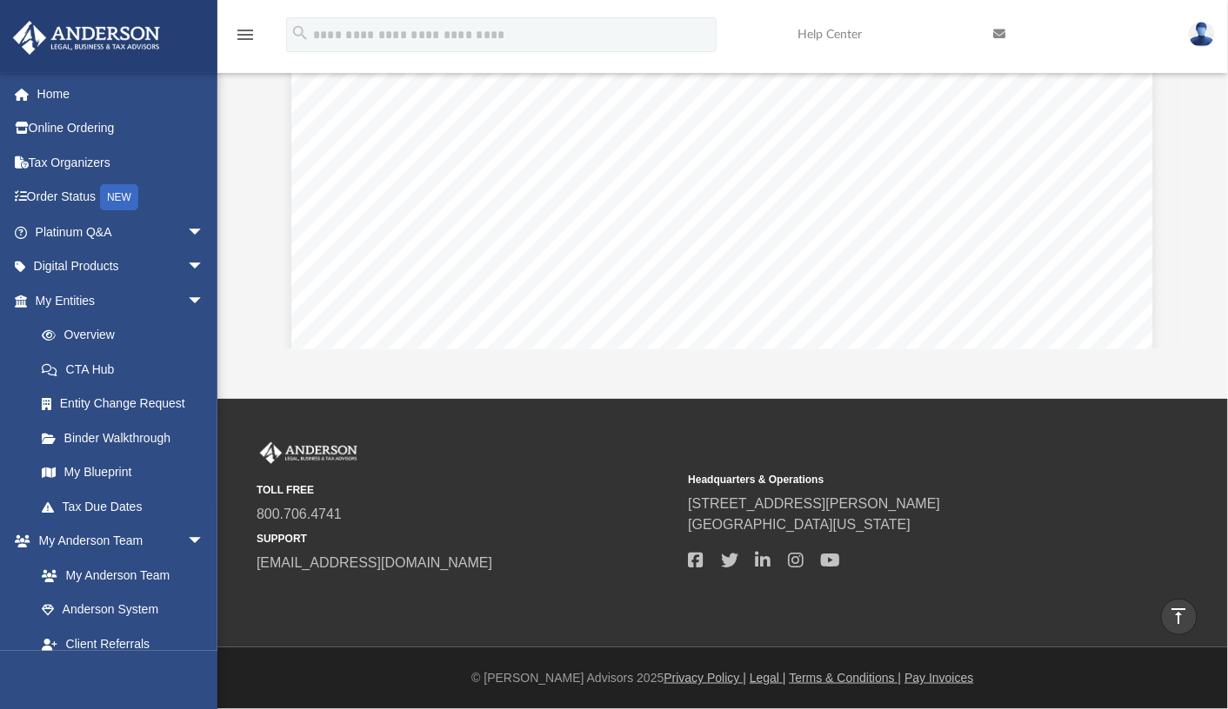
drag, startPoint x: 762, startPoint y: 197, endPoint x: 662, endPoint y: 206, distance: 100.4
click at [291, 57] on span "[PERSON_NAME] [PERSON_NAME] shall pay for the costs of maintaining the assets h…" at bounding box center [291, 57] width 0 height 0
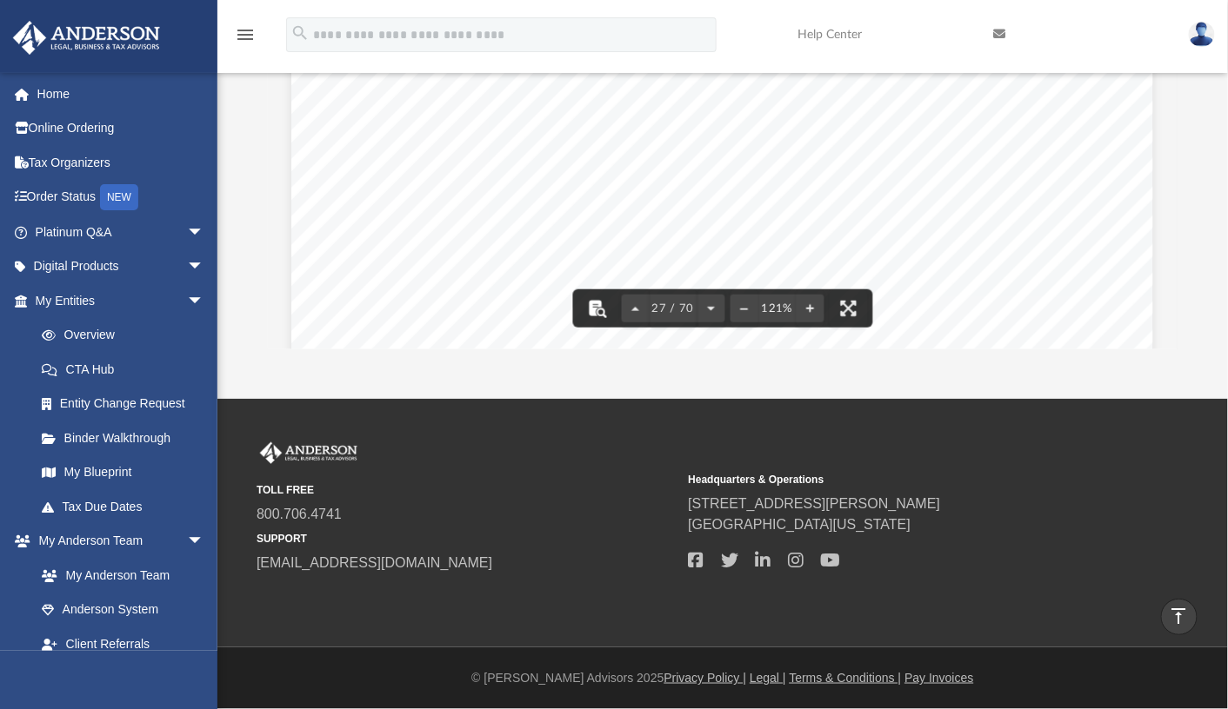
click at [595, 307] on button "File preview" at bounding box center [597, 309] width 38 height 38
click at [600, 189] on span "[PERSON_NAME] [PERSON_NAME] shall pay for the costs of maintaining the assets h…" at bounding box center [810, 196] width 784 height 17
click at [598, 297] on button "File preview" at bounding box center [597, 309] width 38 height 38
click at [650, 200] on section "Page 27" at bounding box center [722, 198] width 608 height 16
click at [638, 208] on span "Management Inc. from income provided by GCW Trust." at bounding box center [609, 215] width 382 height 17
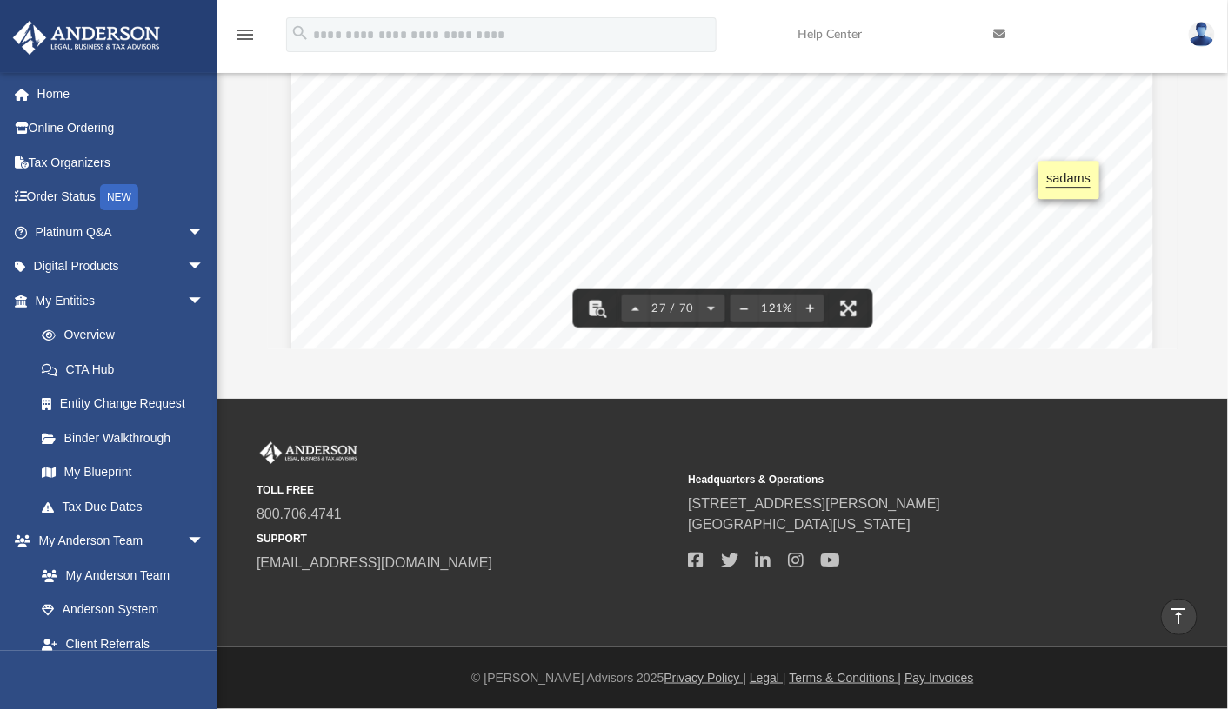
drag, startPoint x: 409, startPoint y: 169, endPoint x: 861, endPoint y: 217, distance: 454.7
click at [861, 217] on div "DRAFT [PERSON_NAME] Living Trust 22 Section 7.03 Maintenance cost for Berwick M…" at bounding box center [722, 614] width 862 height 1115
drag, startPoint x: 861, startPoint y: 217, endPoint x: 782, endPoint y: 238, distance: 81.0
click at [782, 238] on div "DRAFT [PERSON_NAME] Living Trust 22 Section 7.03 Maintenance cost for Berwick M…" at bounding box center [722, 614] width 862 height 1115
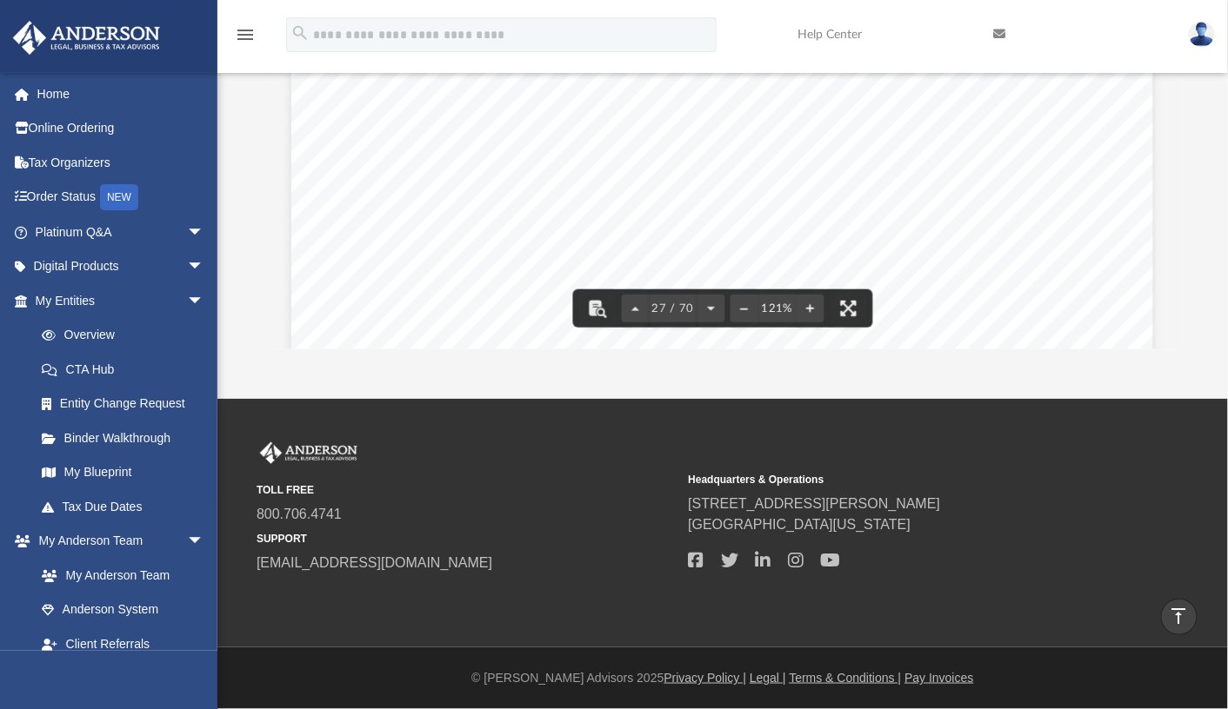
click at [1181, 610] on icon "vertical_align_top" at bounding box center [1178, 616] width 21 height 21
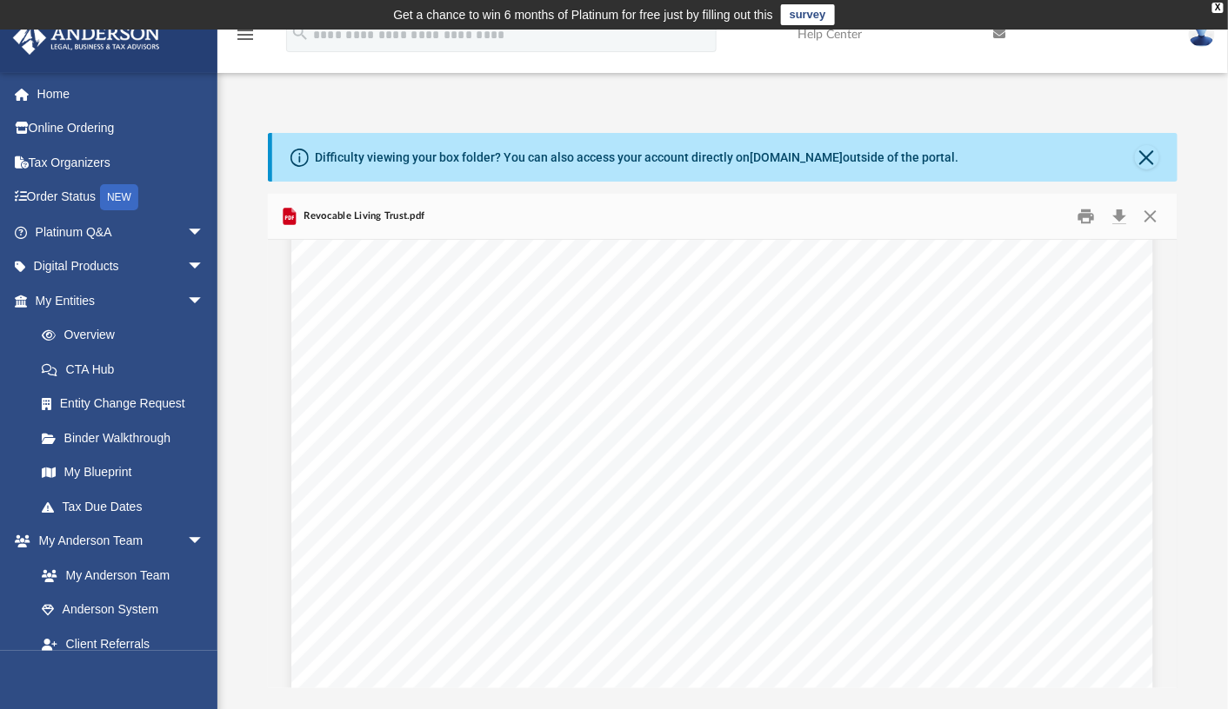
scroll to position [31351, 0]
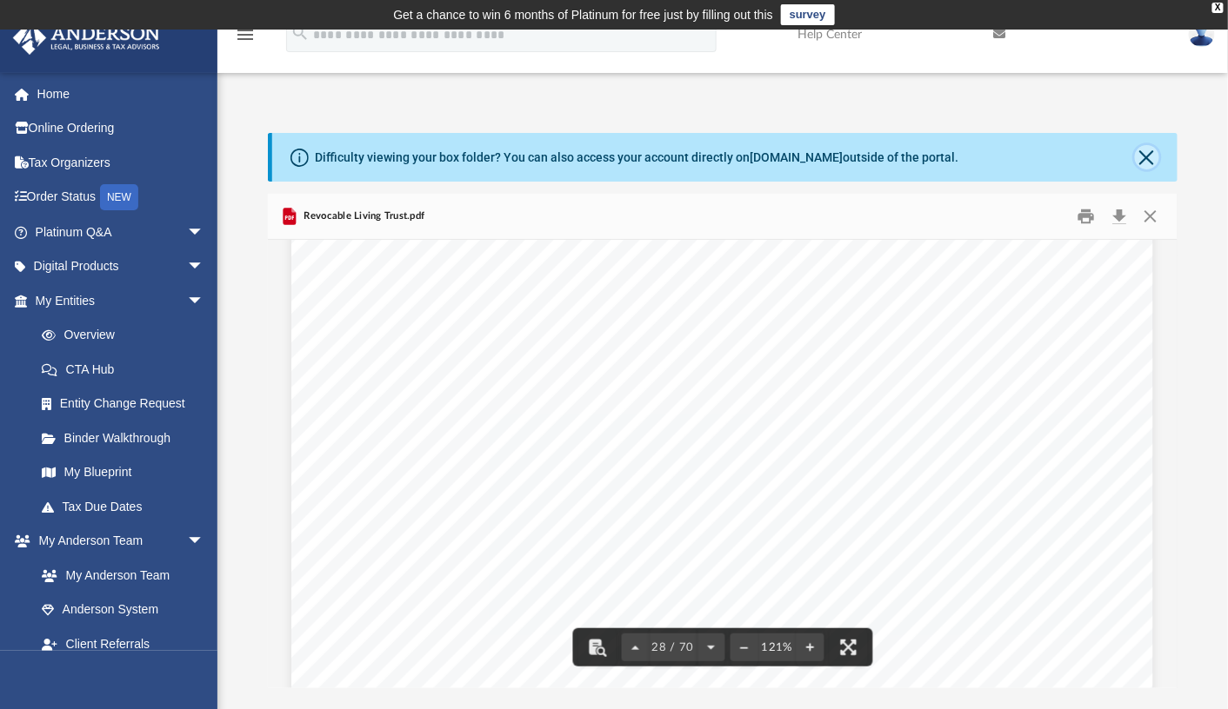
click at [1144, 145] on button "Close" at bounding box center [1147, 157] width 24 height 24
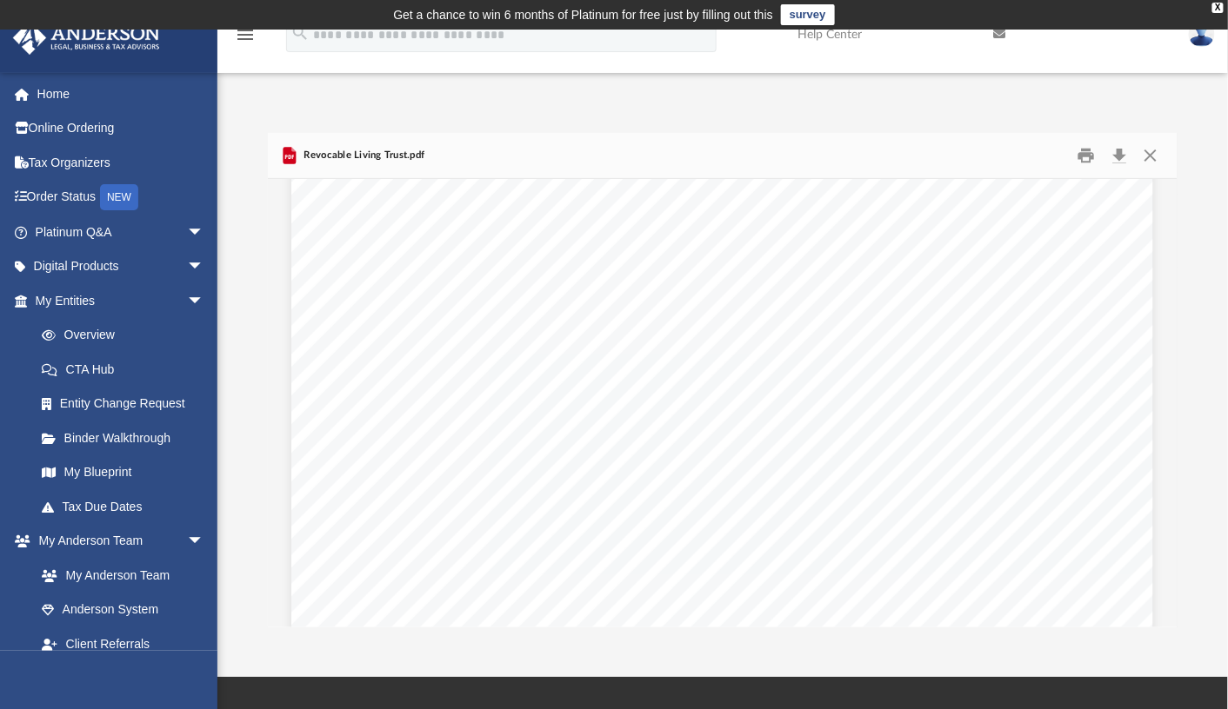
scroll to position [31525, 0]
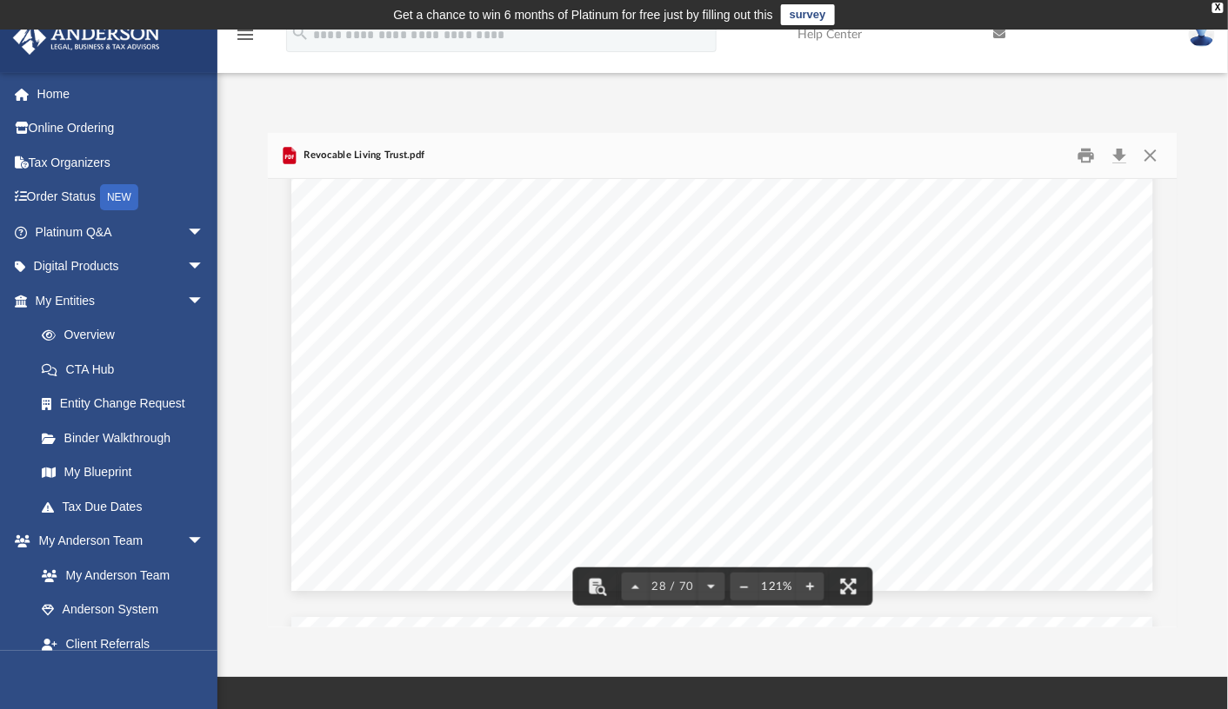
click at [871, 438] on section "Page 28" at bounding box center [722, 446] width 507 height 16
click at [722, 357] on span "DRAFT" at bounding box center [726, 406] width 647 height 647
drag, startPoint x: 722, startPoint y: 357, endPoint x: 709, endPoint y: 357, distance: 12.2
click at [709, 357] on section "Page 30" at bounding box center [569, 358] width 302 height 16
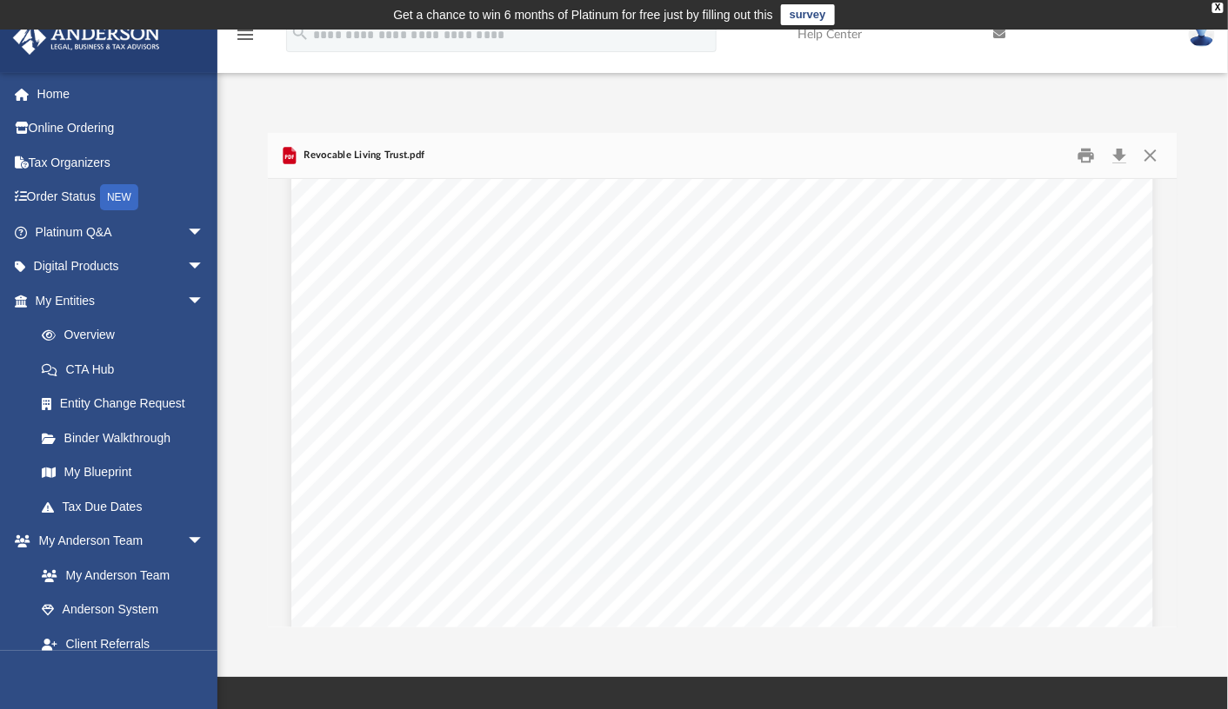
drag, startPoint x: 709, startPoint y: 357, endPoint x: 661, endPoint y: 346, distance: 50.0
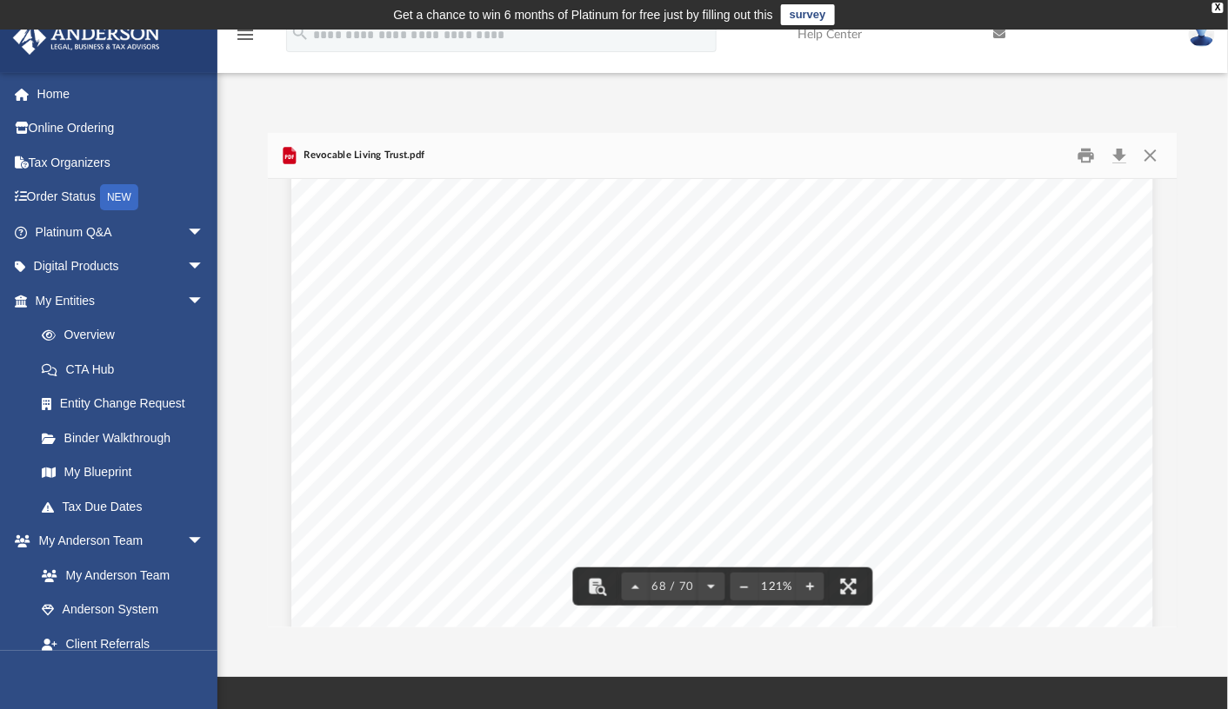
scroll to position [76992, 0]
